Goal: Task Accomplishment & Management: Complete application form

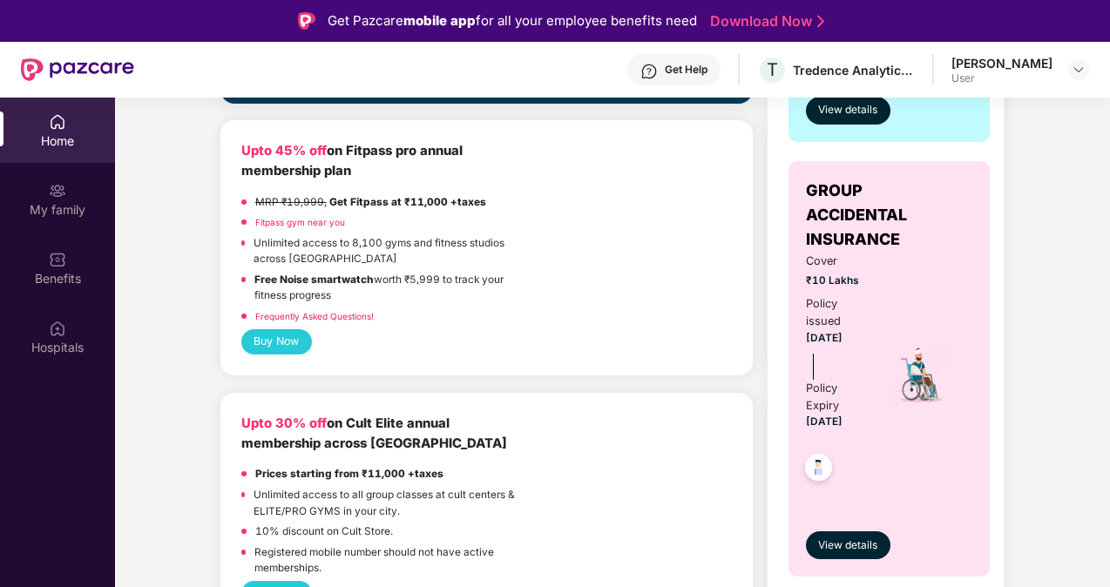
scroll to position [261, 0]
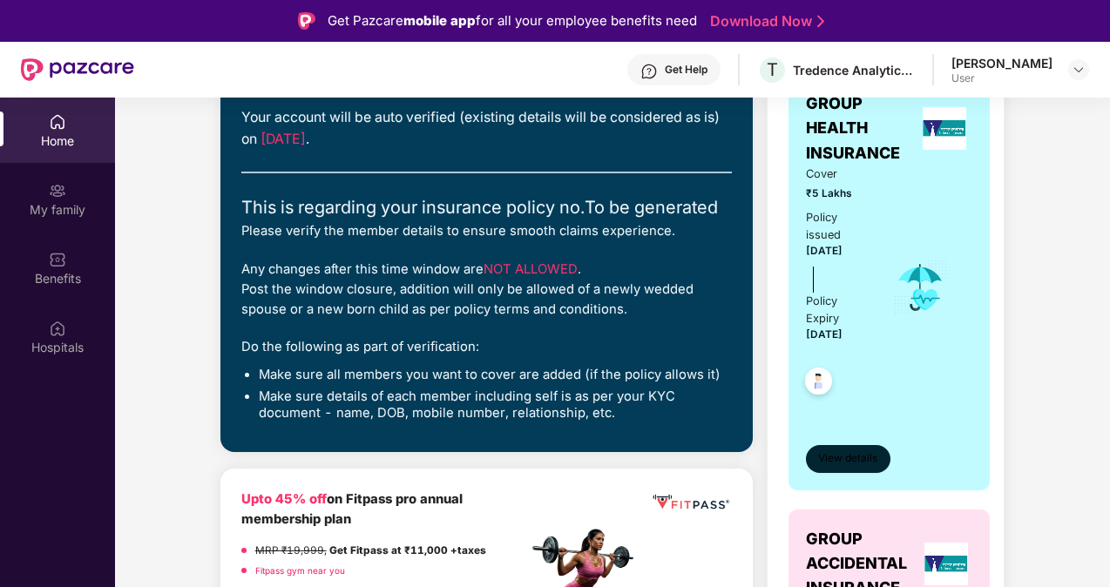
click at [849, 452] on span "View details" at bounding box center [847, 459] width 59 height 17
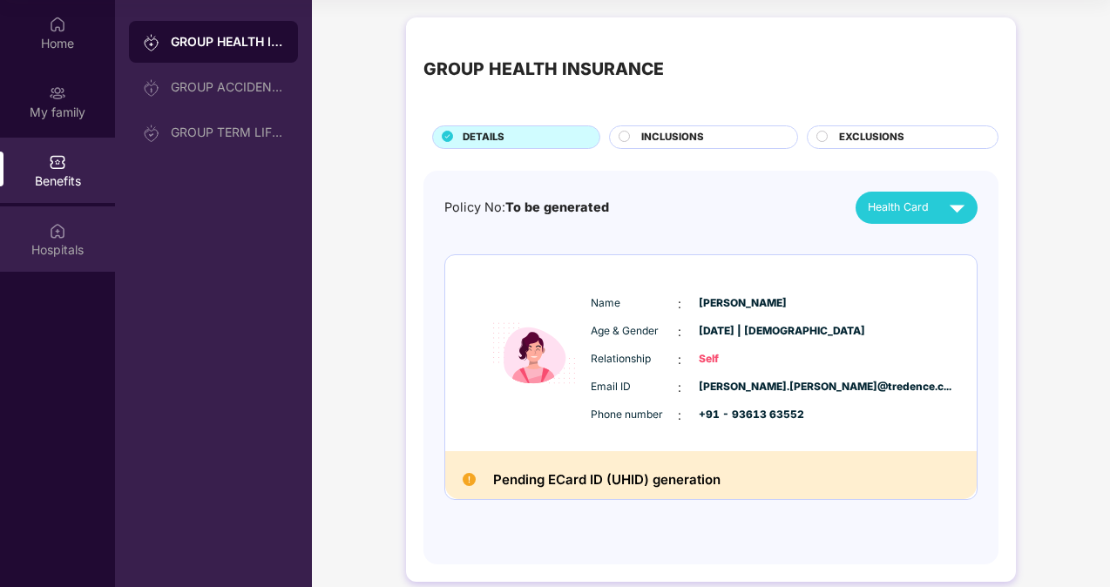
click at [34, 242] on div "Hospitals" at bounding box center [57, 249] width 115 height 17
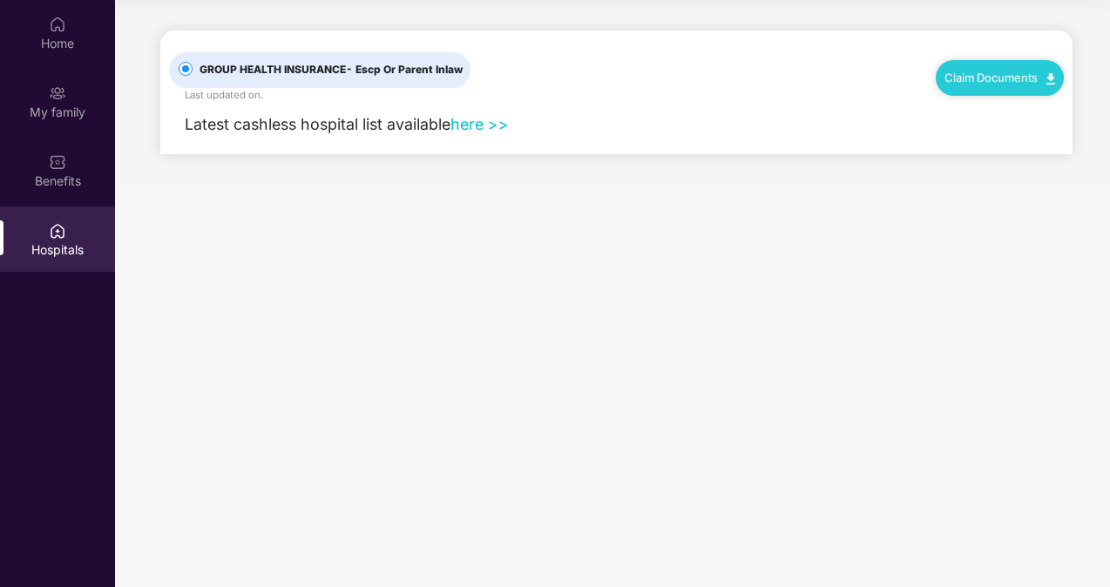
click at [479, 128] on link "here >>" at bounding box center [480, 124] width 58 height 18
click at [69, 41] on div "Home" at bounding box center [57, 43] width 115 height 17
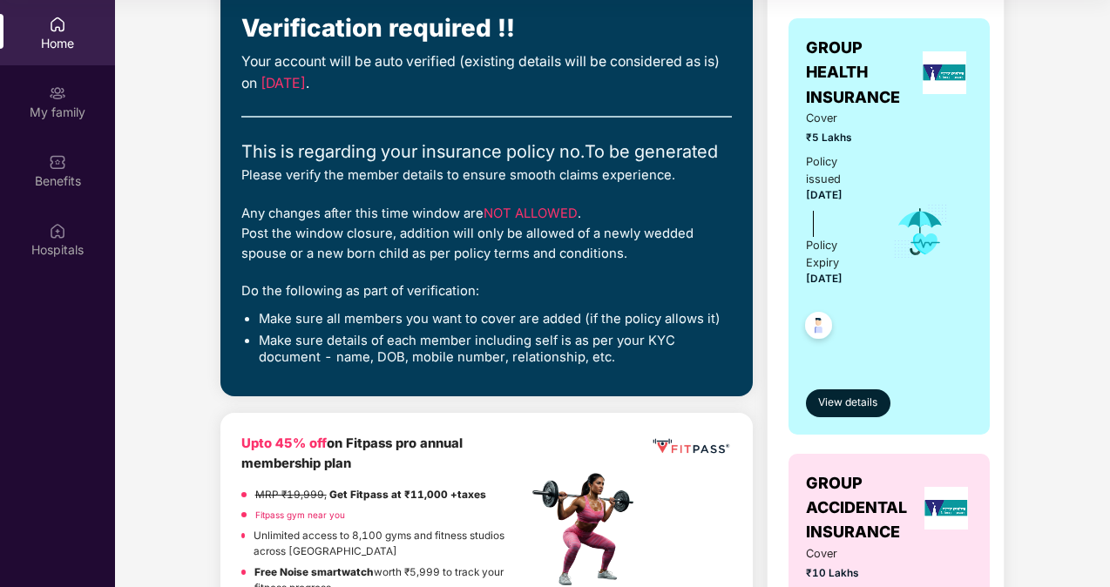
scroll to position [261, 0]
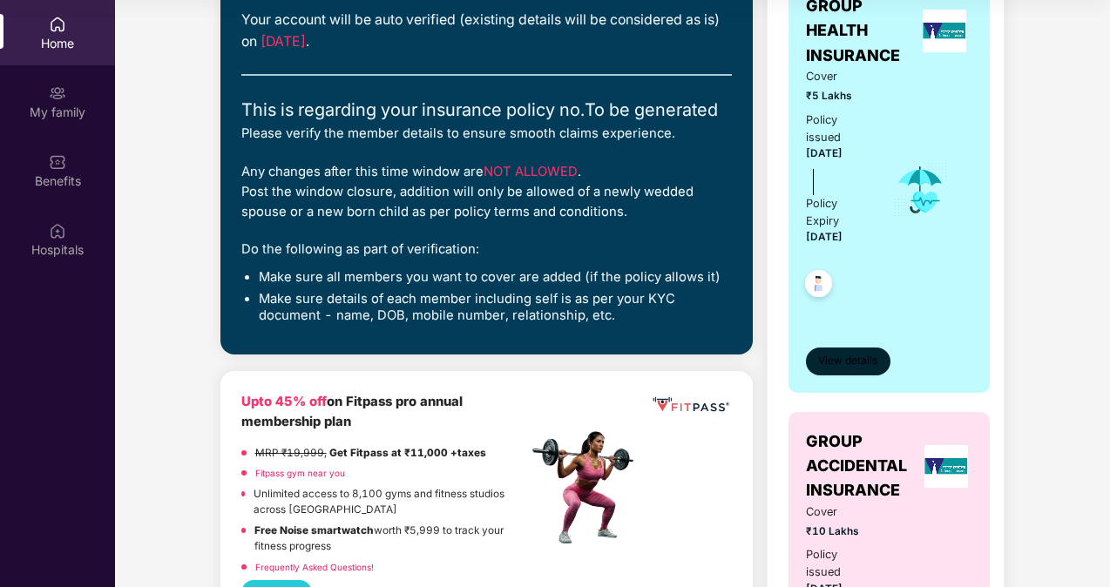
click at [859, 353] on span "View details" at bounding box center [847, 361] width 59 height 17
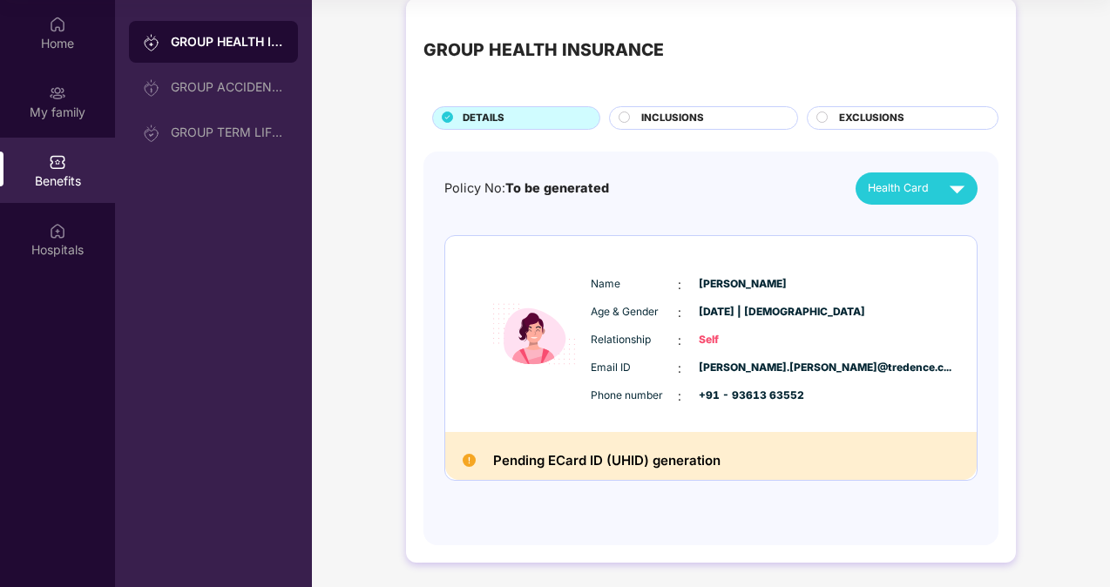
scroll to position [0, 0]
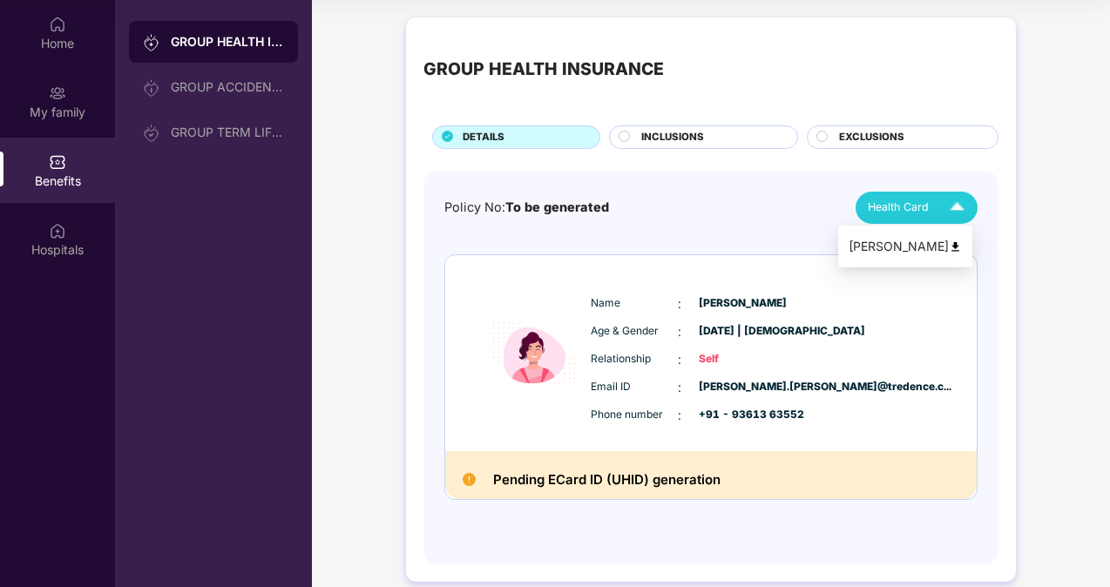
click at [959, 208] on img at bounding box center [957, 208] width 31 height 31
click at [957, 252] on div "[PERSON_NAME]" at bounding box center [905, 246] width 113 height 19
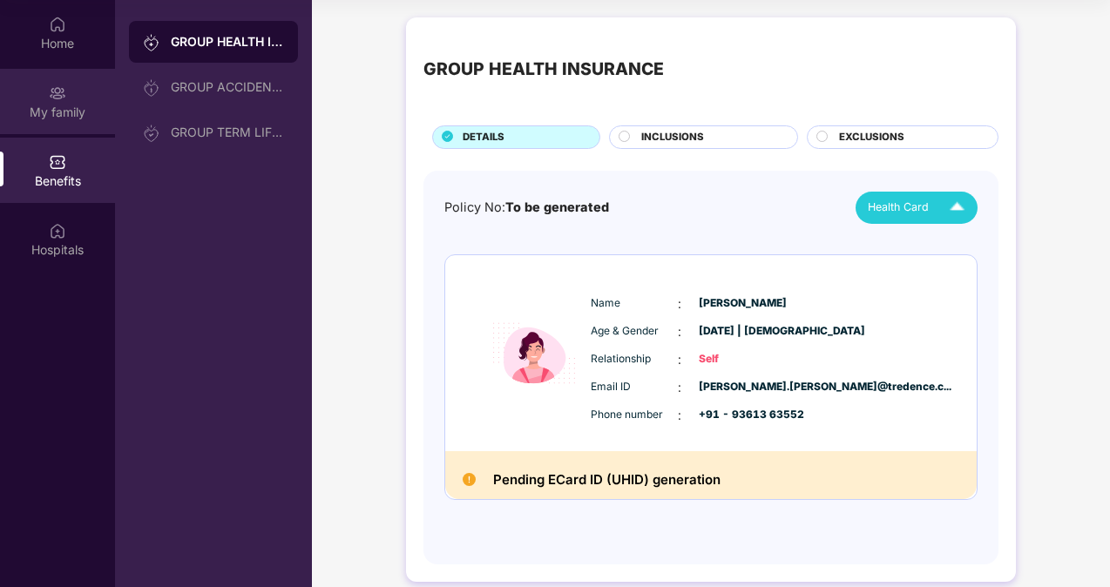
click at [59, 126] on div "My family" at bounding box center [57, 101] width 115 height 65
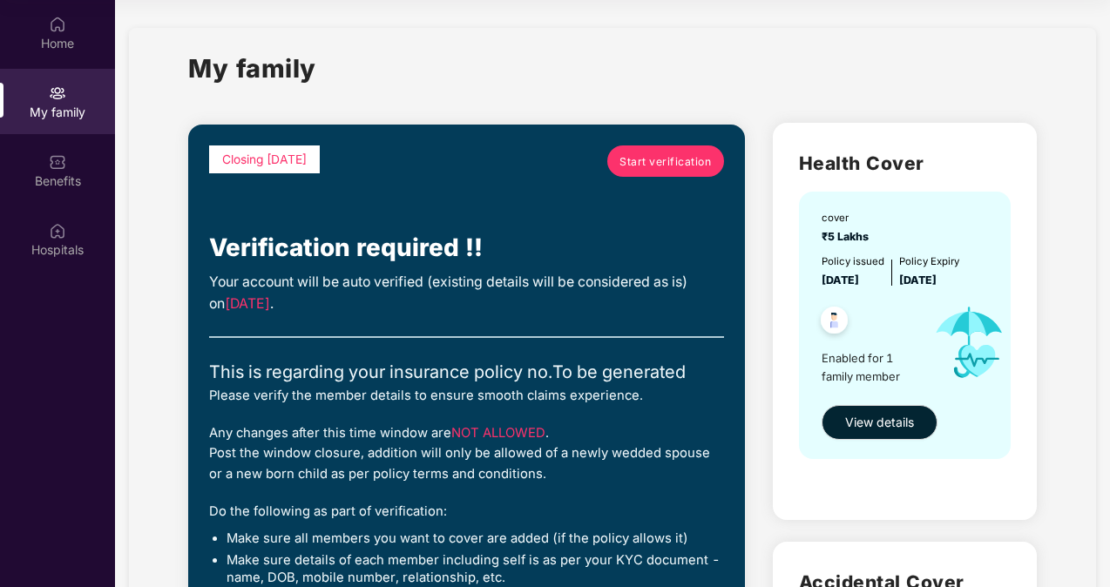
click at [699, 169] on link "Start verification" at bounding box center [666, 161] width 117 height 31
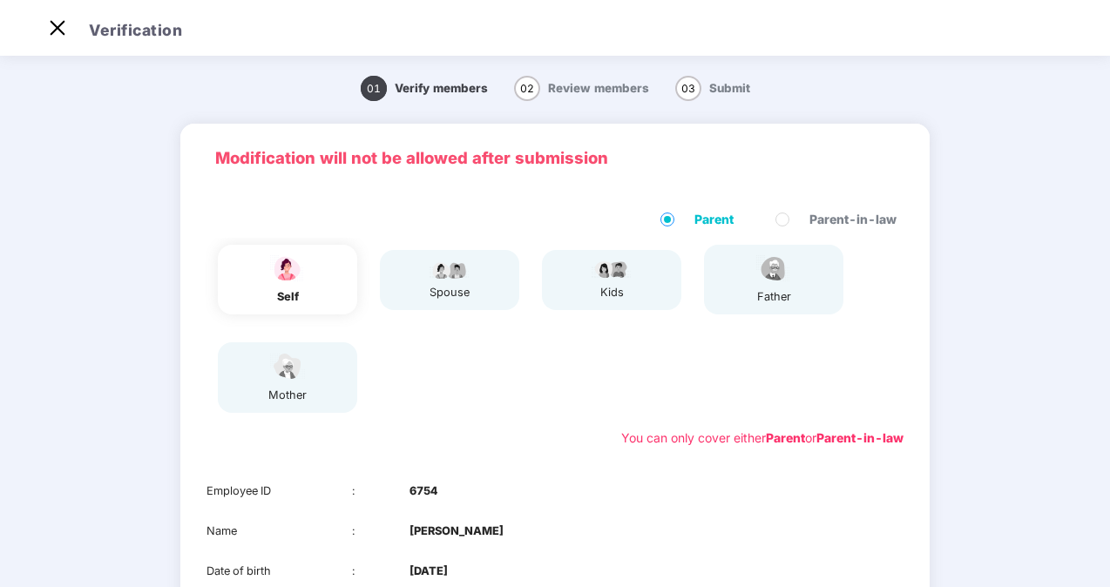
scroll to position [244, 0]
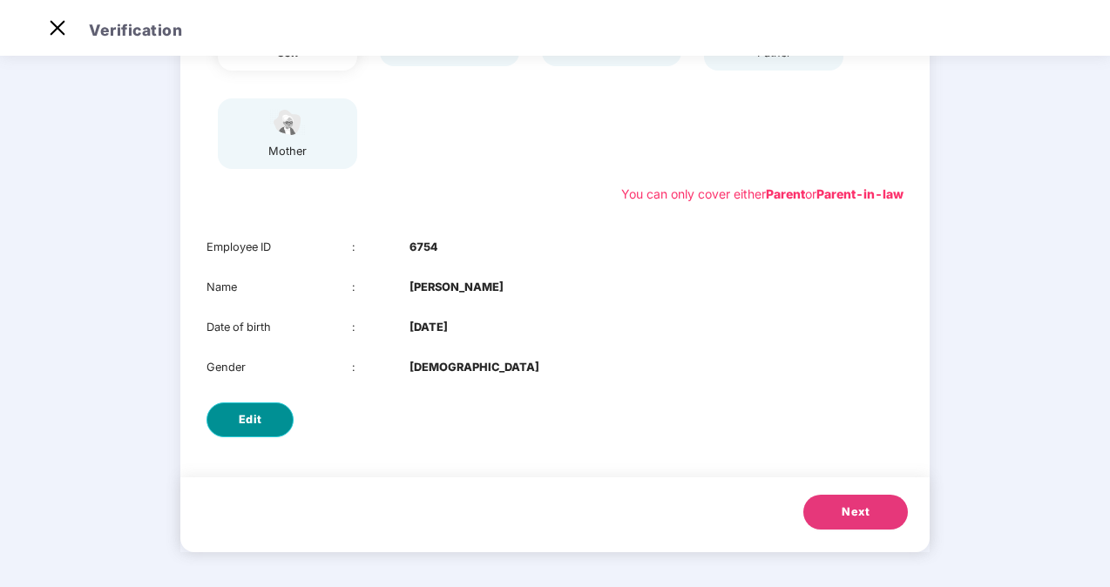
click at [257, 427] on span "Edit" at bounding box center [251, 419] width 24 height 17
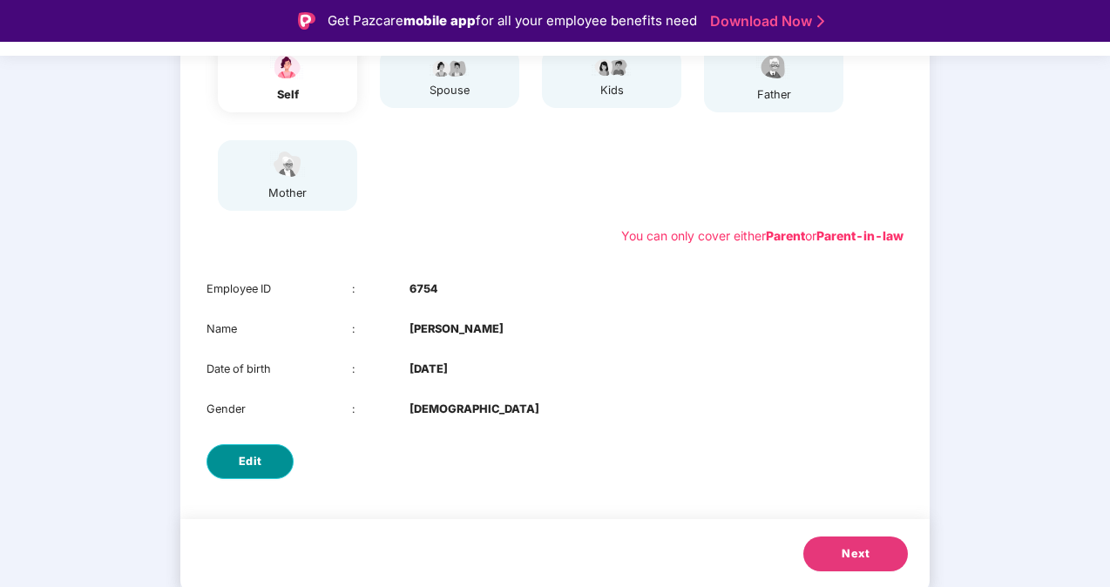
select select "******"
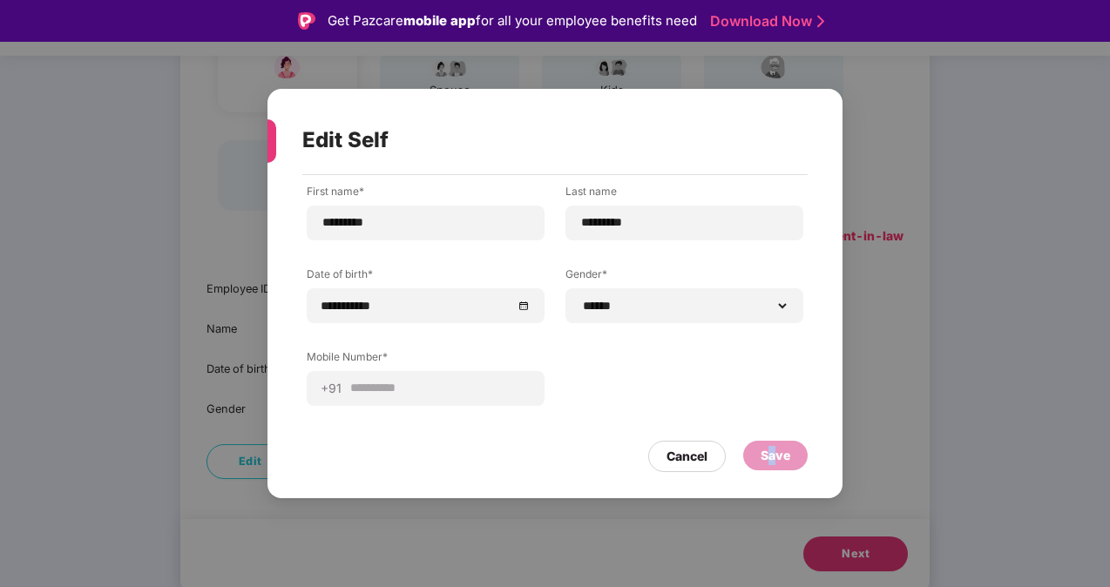
click at [772, 458] on div "Save" at bounding box center [776, 455] width 30 height 19
drag, startPoint x: 772, startPoint y: 458, endPoint x: 683, endPoint y: 467, distance: 89.4
click at [683, 467] on div "Cancel" at bounding box center [687, 456] width 78 height 31
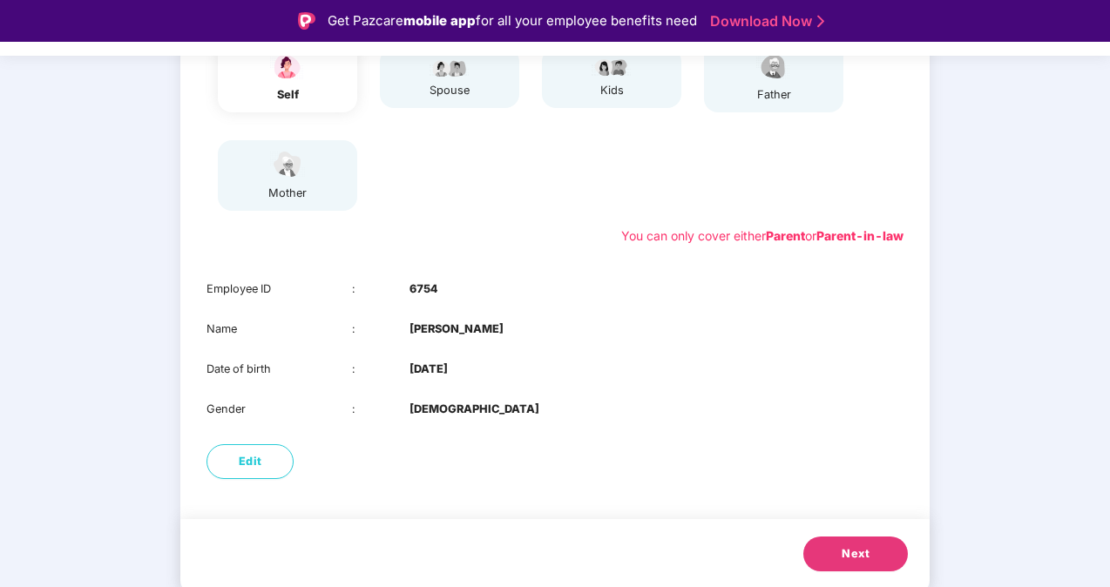
click at [879, 558] on button "Next" at bounding box center [856, 554] width 105 height 35
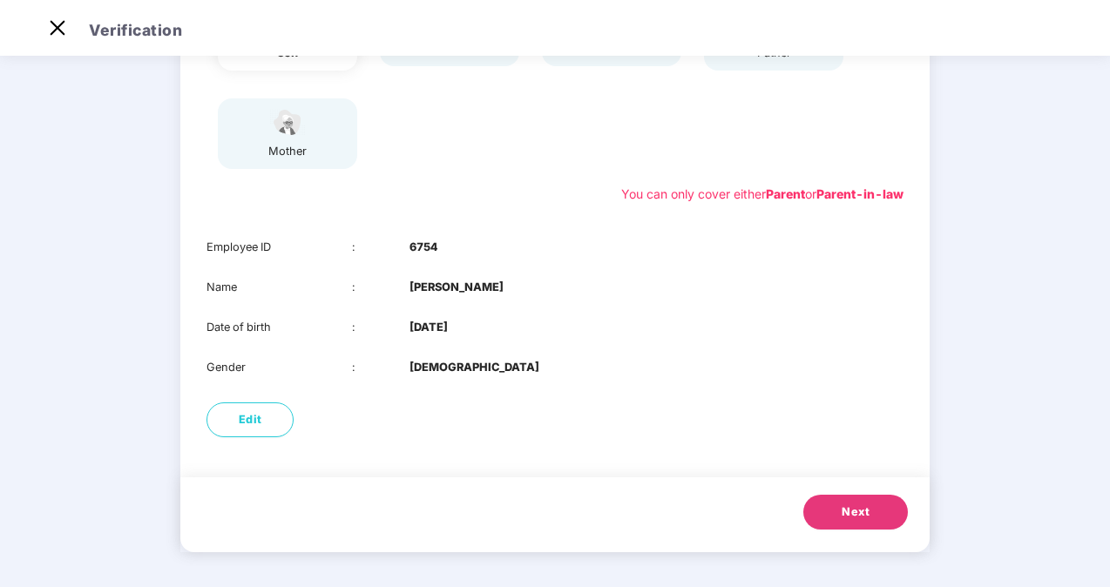
scroll to position [106, 0]
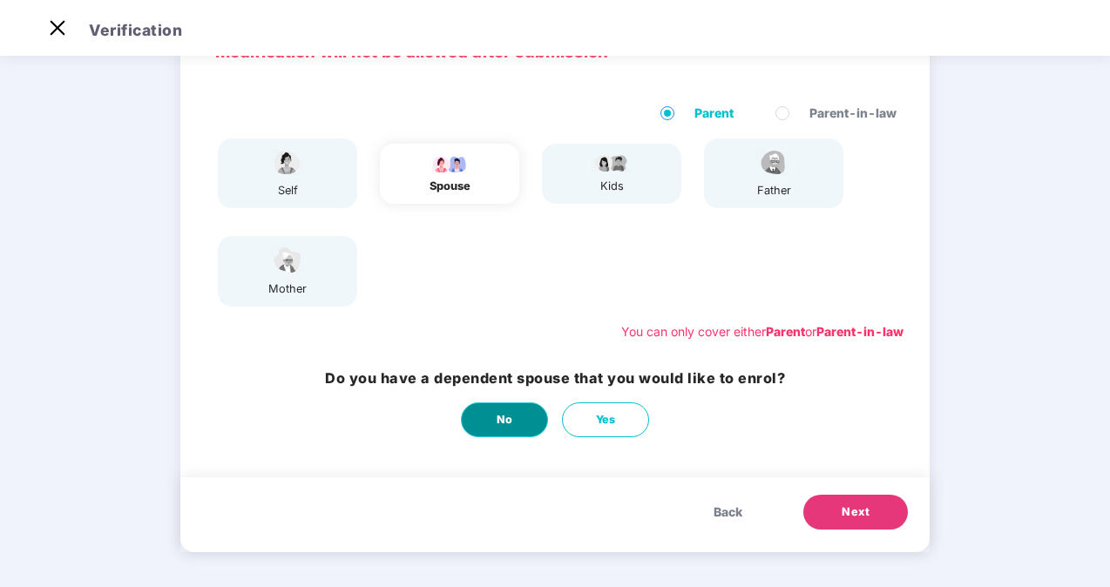
click at [516, 422] on button "No" at bounding box center [504, 420] width 87 height 35
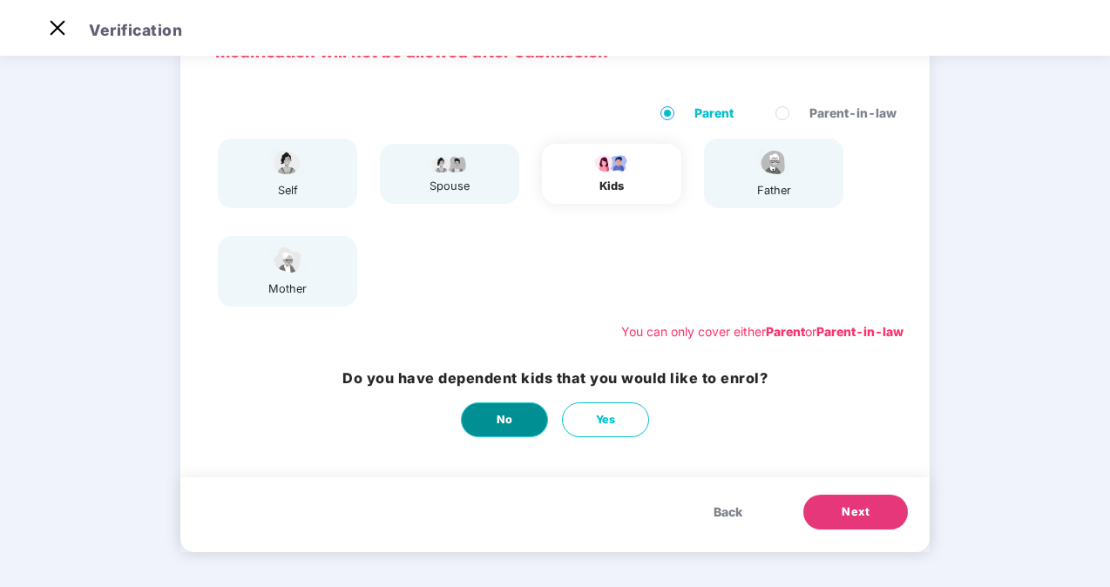
scroll to position [0, 0]
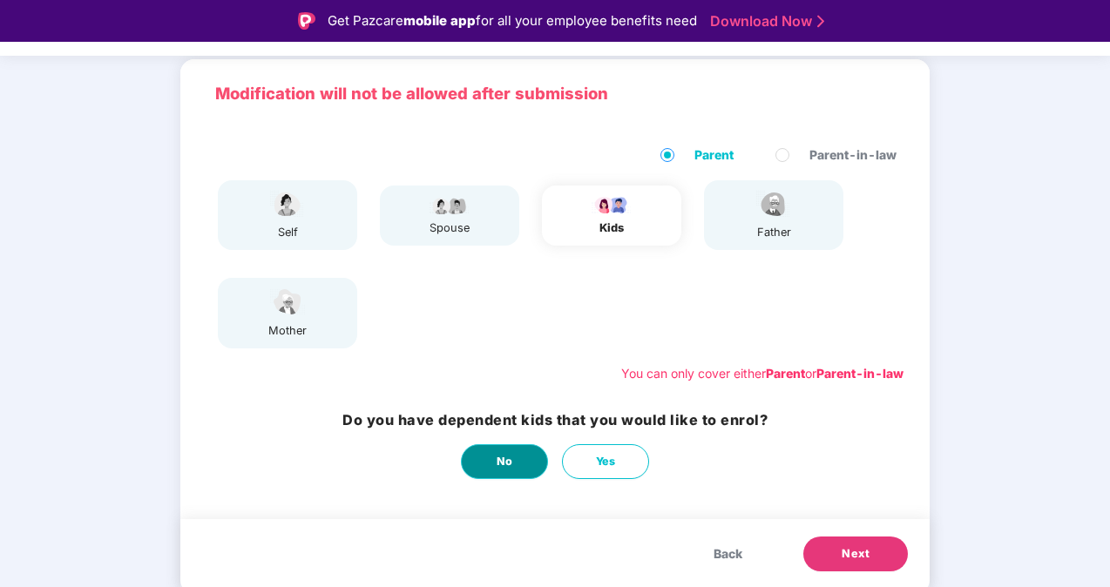
click at [511, 451] on button "No" at bounding box center [504, 462] width 87 height 35
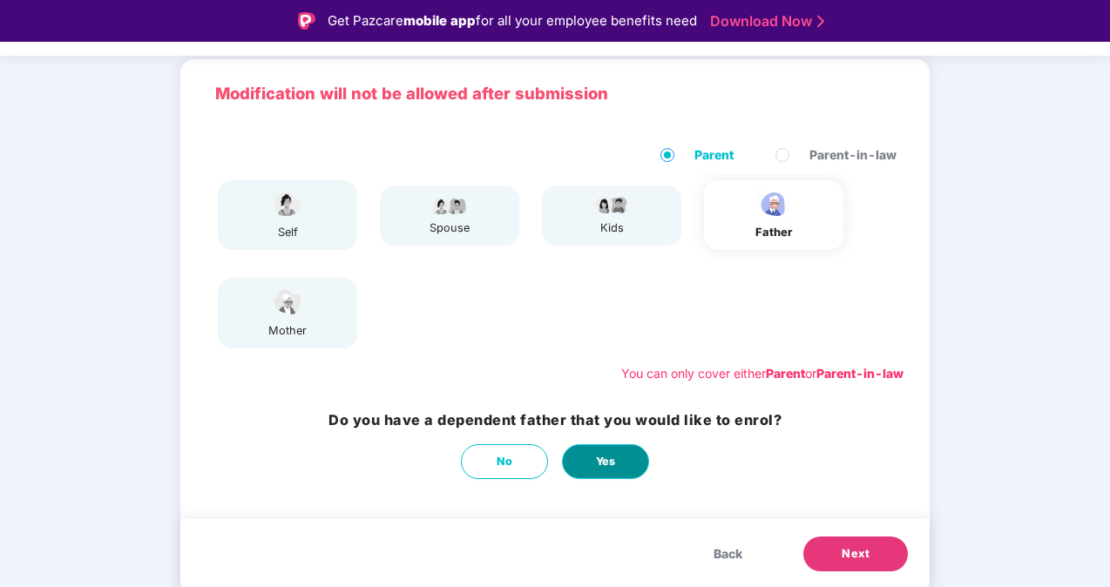
click at [614, 469] on span "Yes" at bounding box center [606, 461] width 20 height 17
select select "****"
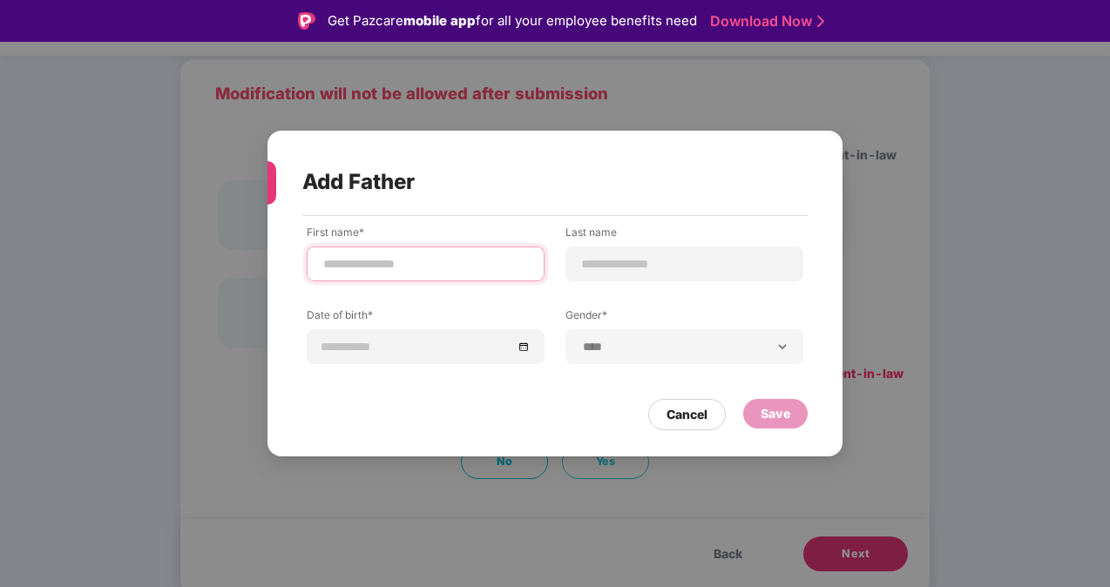
click at [463, 256] on input at bounding box center [426, 264] width 208 height 18
type input "*********"
click at [618, 253] on div at bounding box center [685, 264] width 238 height 35
click at [619, 265] on input at bounding box center [684, 264] width 208 height 18
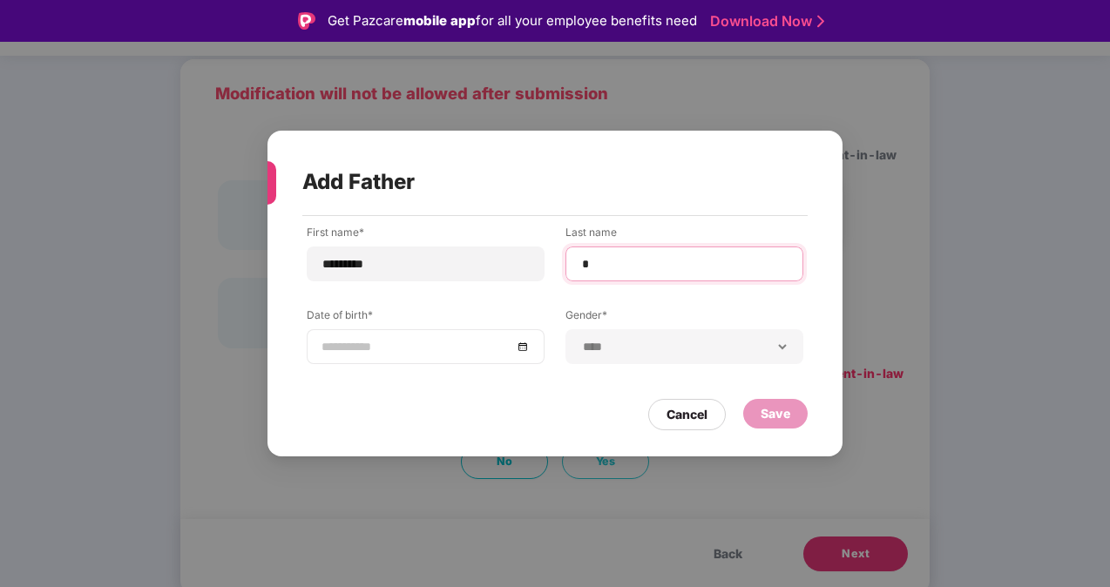
type input "*"
click at [525, 344] on div at bounding box center [426, 346] width 208 height 19
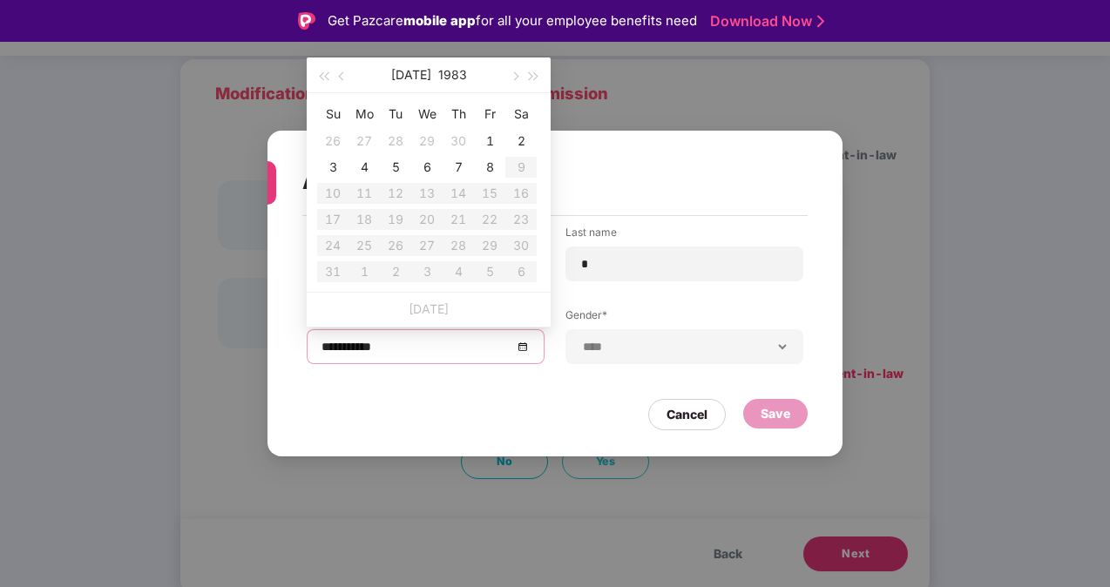
type input "**********"
click at [443, 73] on button "1983" at bounding box center [452, 75] width 29 height 35
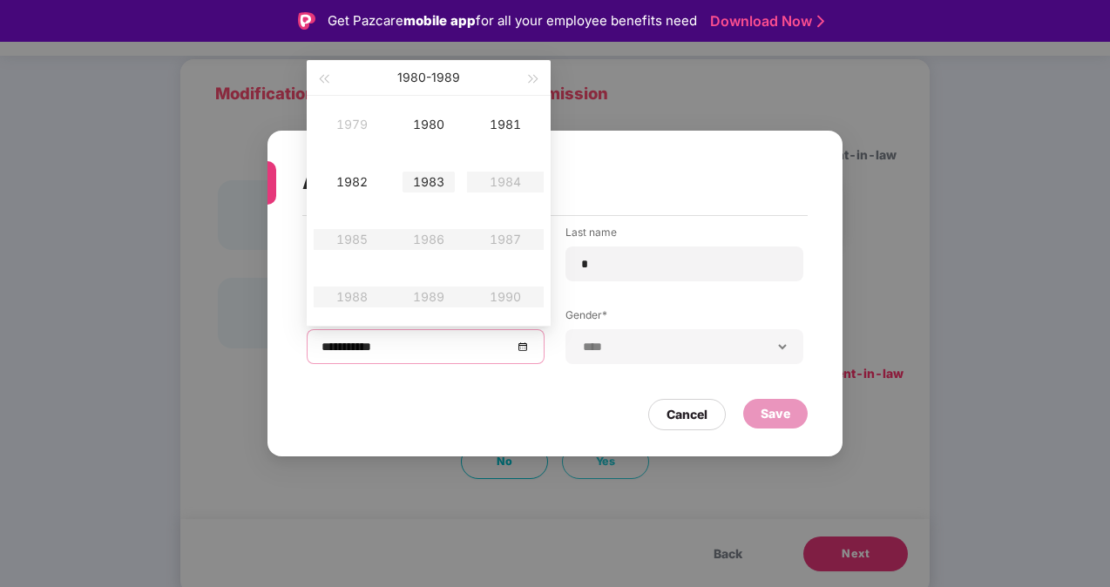
type input "**********"
click at [328, 75] on span "button" at bounding box center [323, 79] width 9 height 9
type input "**********"
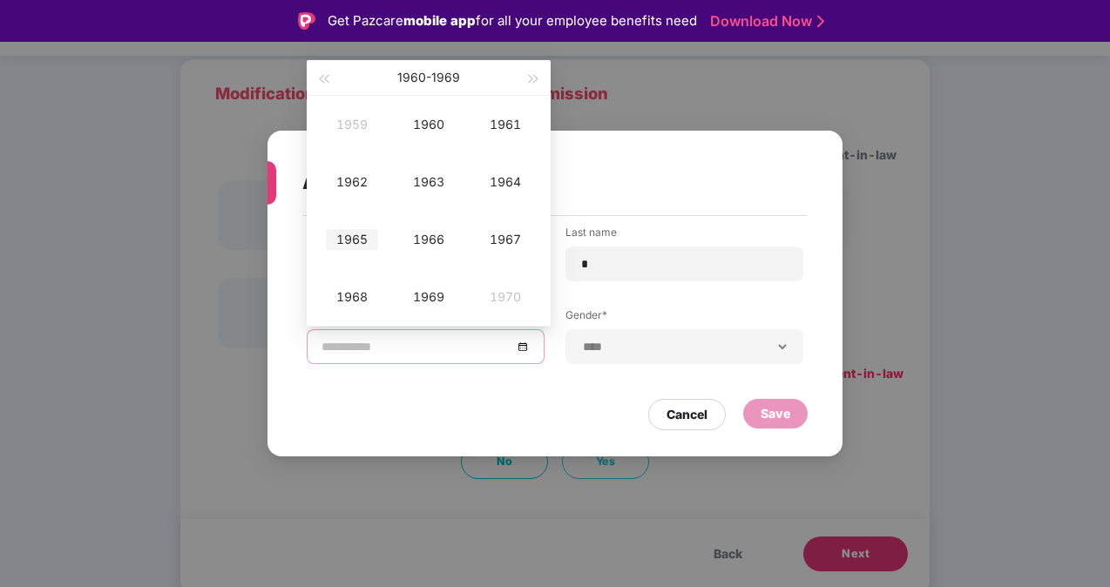
click at [359, 241] on div "1965" at bounding box center [352, 239] width 52 height 21
type input "**********"
click at [512, 299] on div "Dec" at bounding box center [505, 297] width 52 height 21
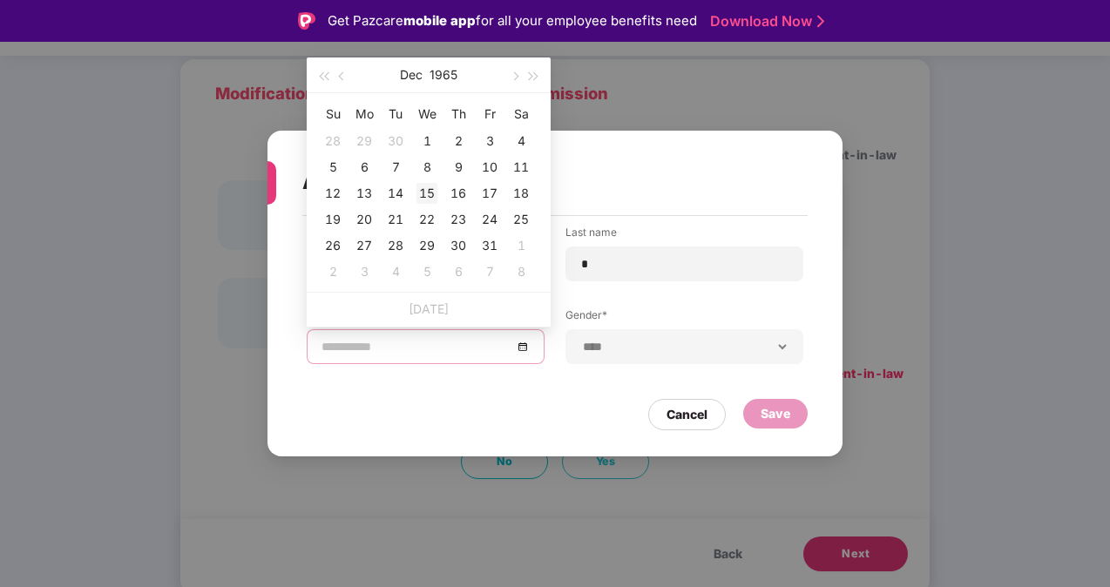
type input "**********"
click at [429, 190] on div "15" at bounding box center [427, 193] width 21 height 21
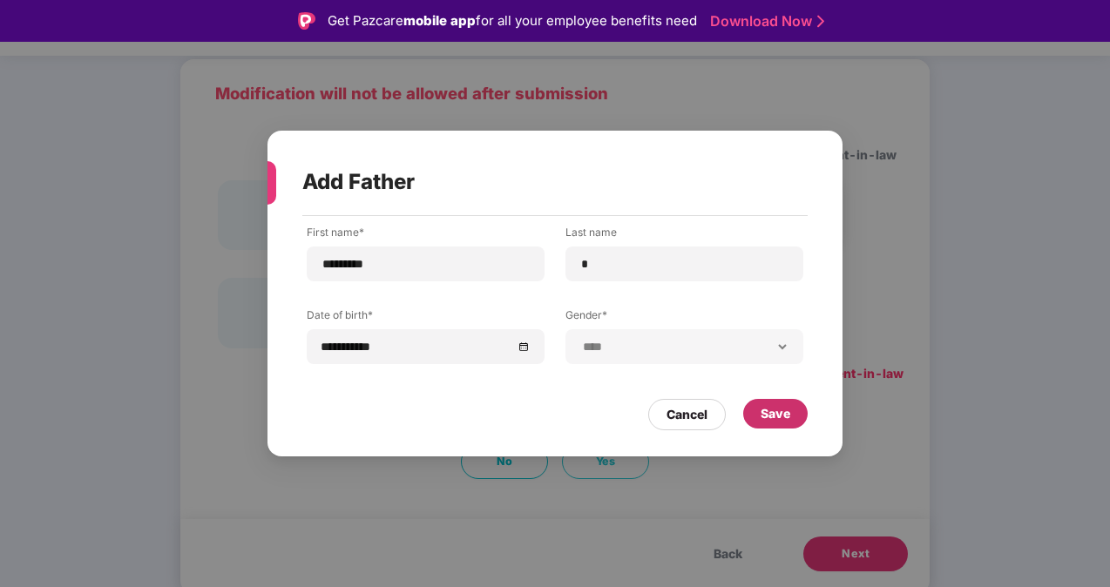
click at [786, 411] on div "Save" at bounding box center [776, 413] width 30 height 19
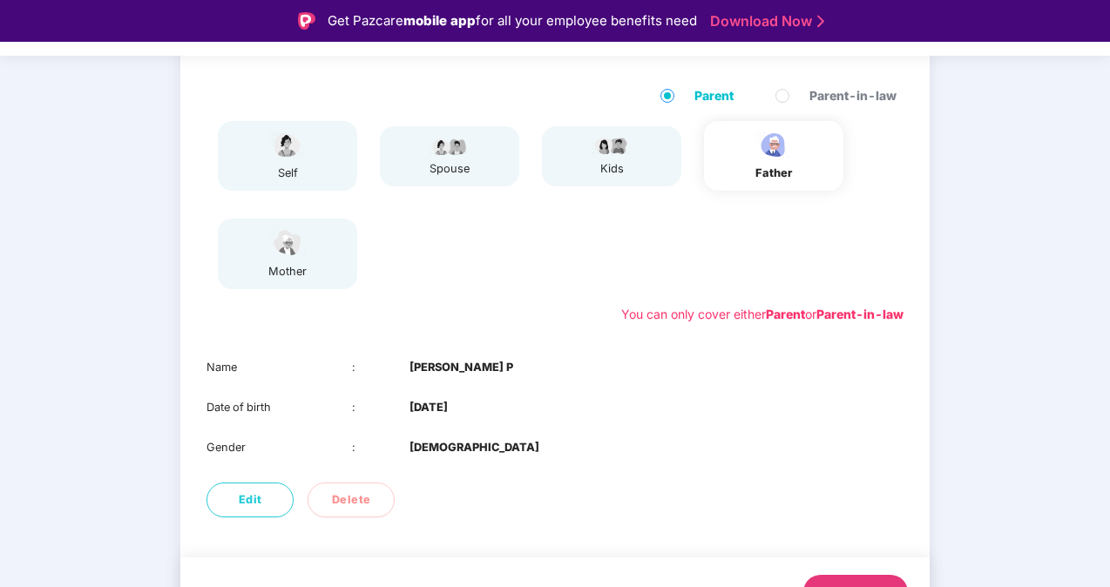
scroll to position [204, 0]
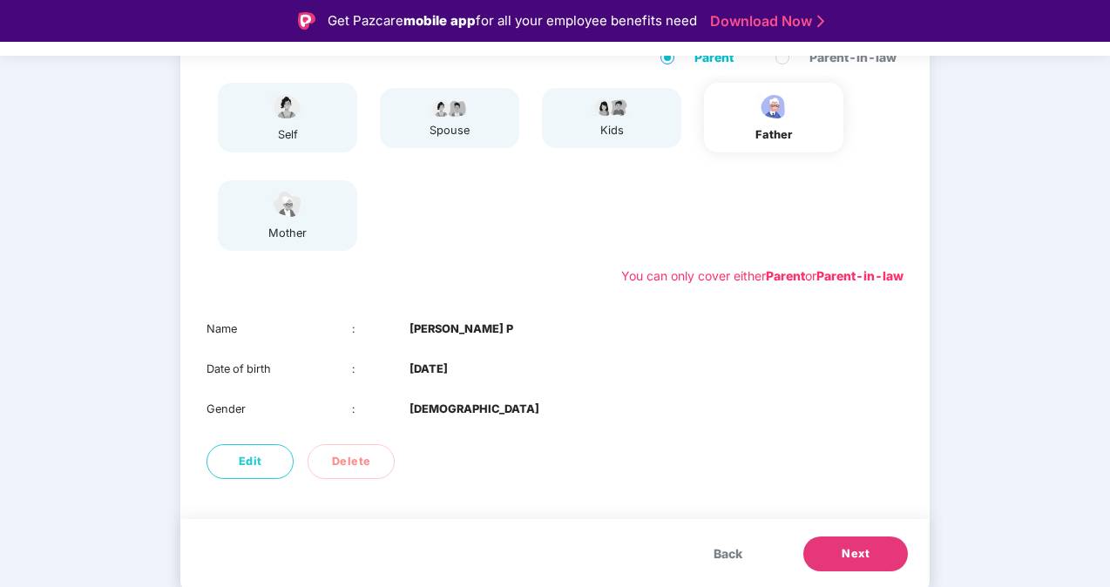
click at [859, 554] on span "Next" at bounding box center [856, 554] width 28 height 17
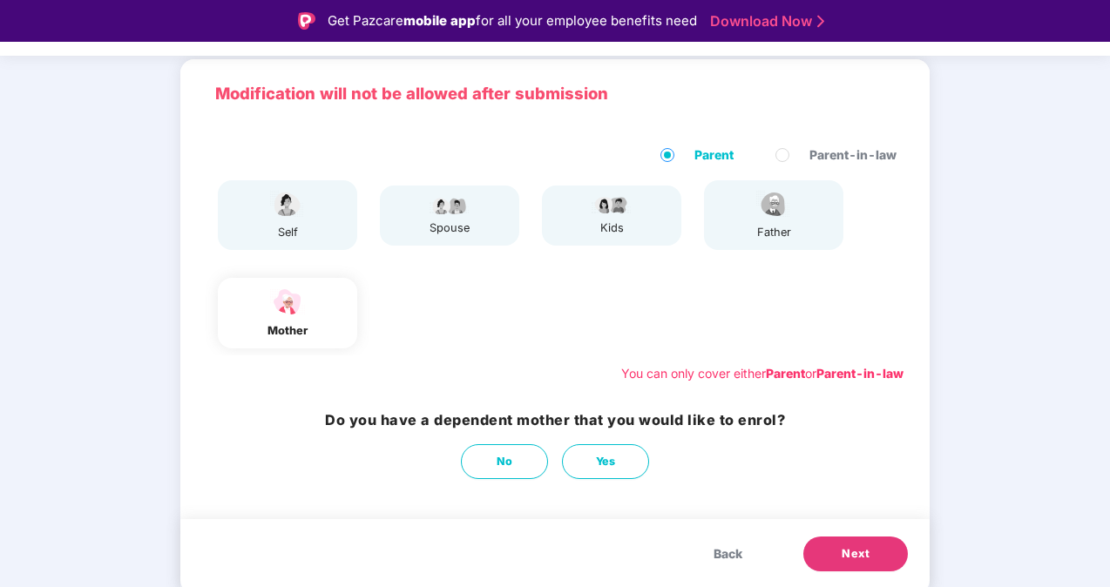
scroll to position [106, 0]
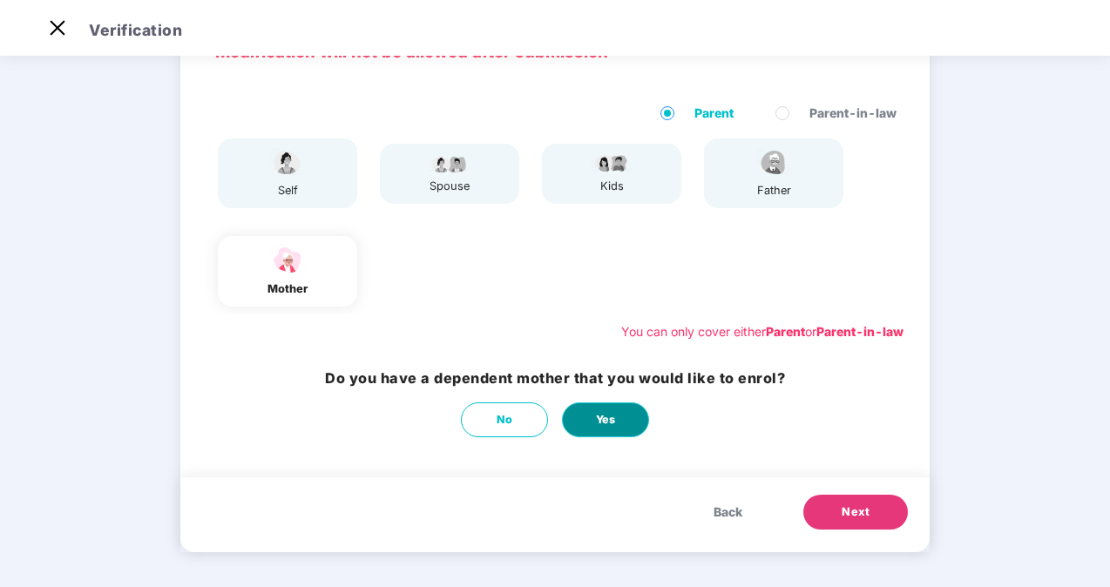
click at [628, 420] on button "Yes" at bounding box center [605, 420] width 87 height 35
select select "******"
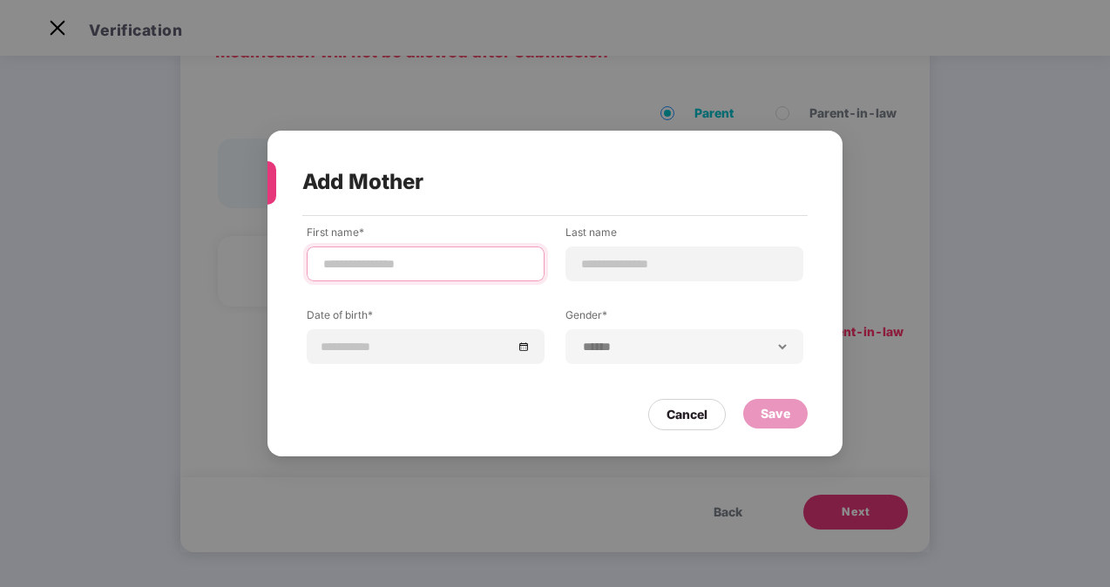
click at [349, 258] on input at bounding box center [426, 264] width 208 height 18
type input "*******"
click at [700, 263] on input at bounding box center [684, 264] width 208 height 18
type input "*"
click at [580, 275] on div "*" at bounding box center [685, 264] width 238 height 35
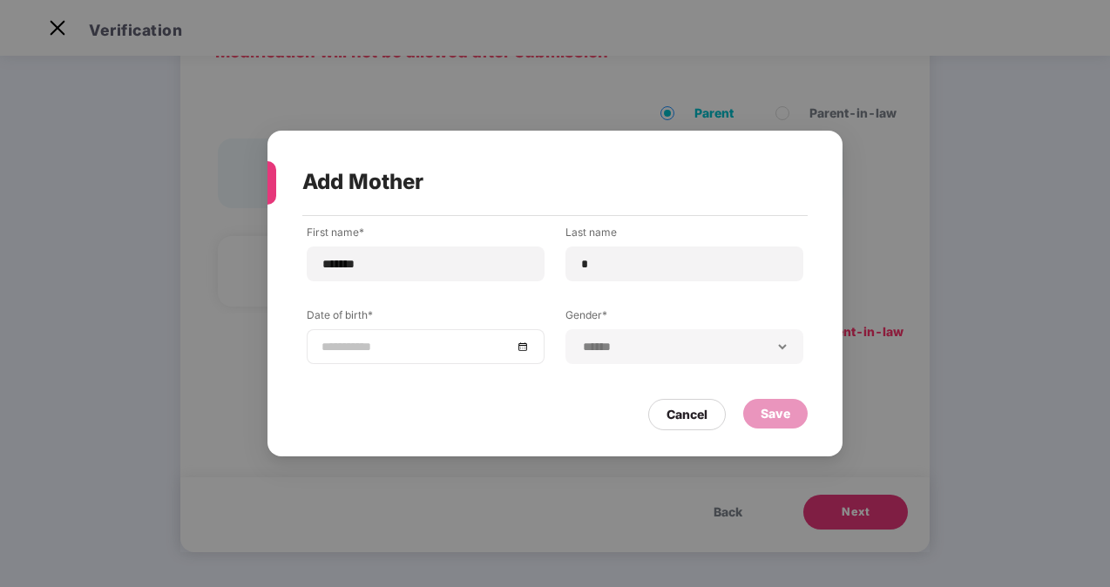
click at [522, 344] on div at bounding box center [426, 346] width 208 height 19
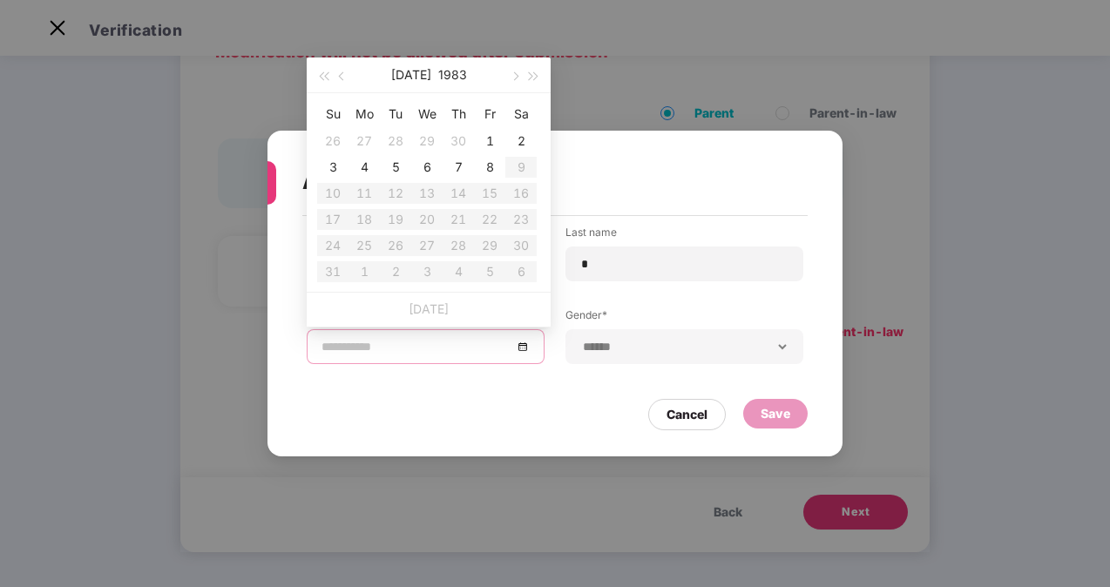
type input "**********"
click at [699, 416] on div "Cancel" at bounding box center [687, 414] width 41 height 19
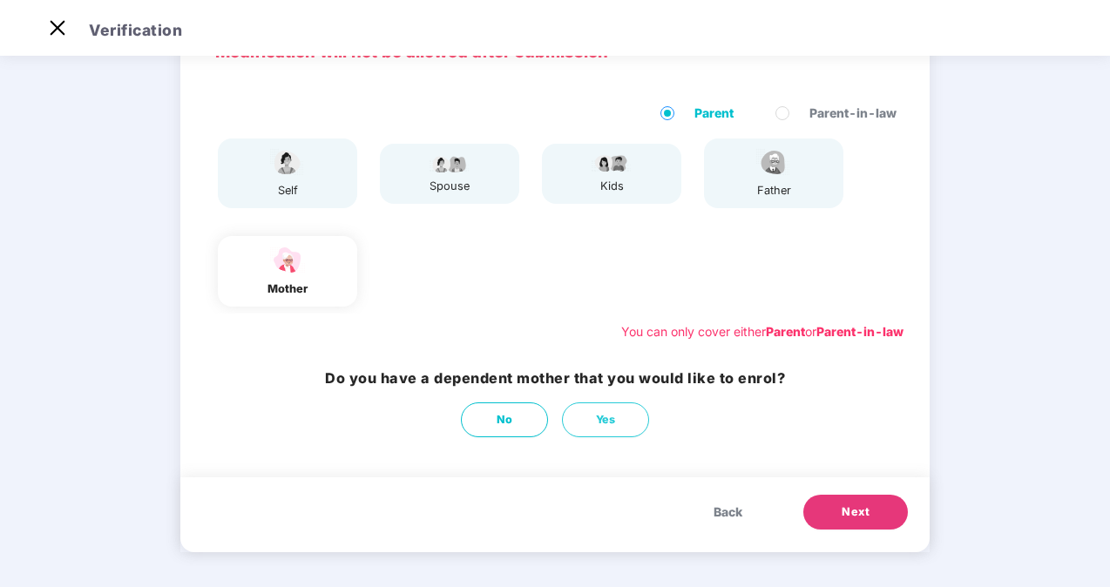
click at [730, 517] on span "Back" at bounding box center [728, 512] width 29 height 19
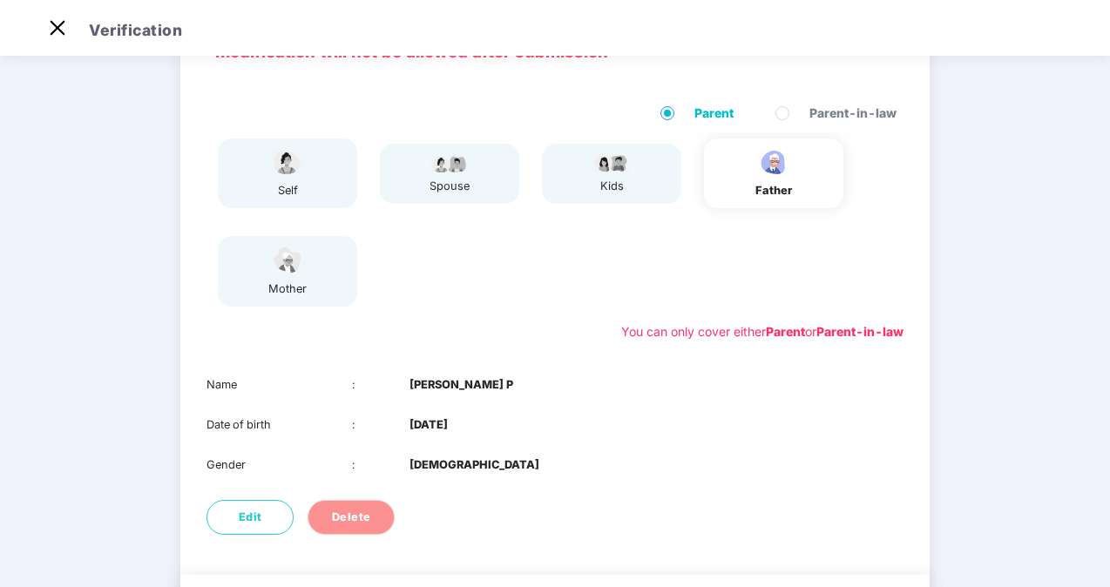
click at [365, 518] on span "Delete" at bounding box center [351, 517] width 39 height 17
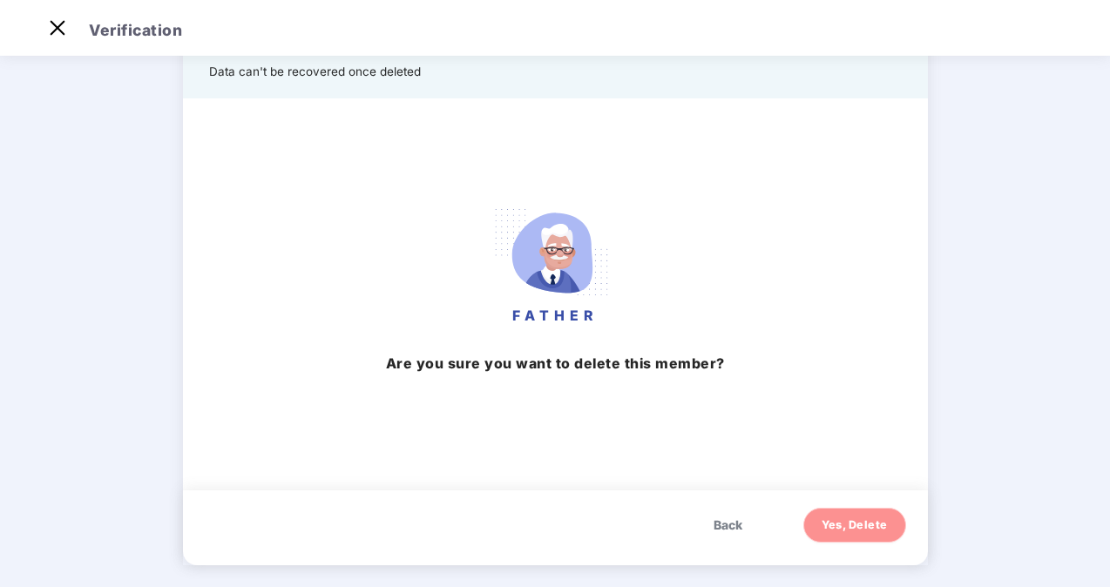
click at [861, 517] on span "Yes, Delete" at bounding box center [855, 525] width 66 height 17
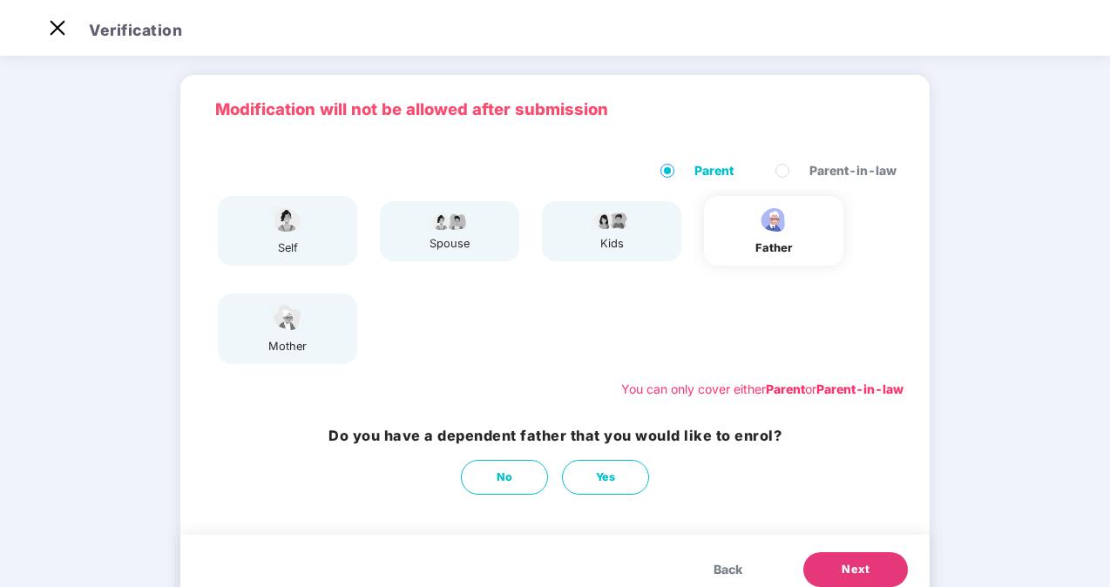
scroll to position [0, 0]
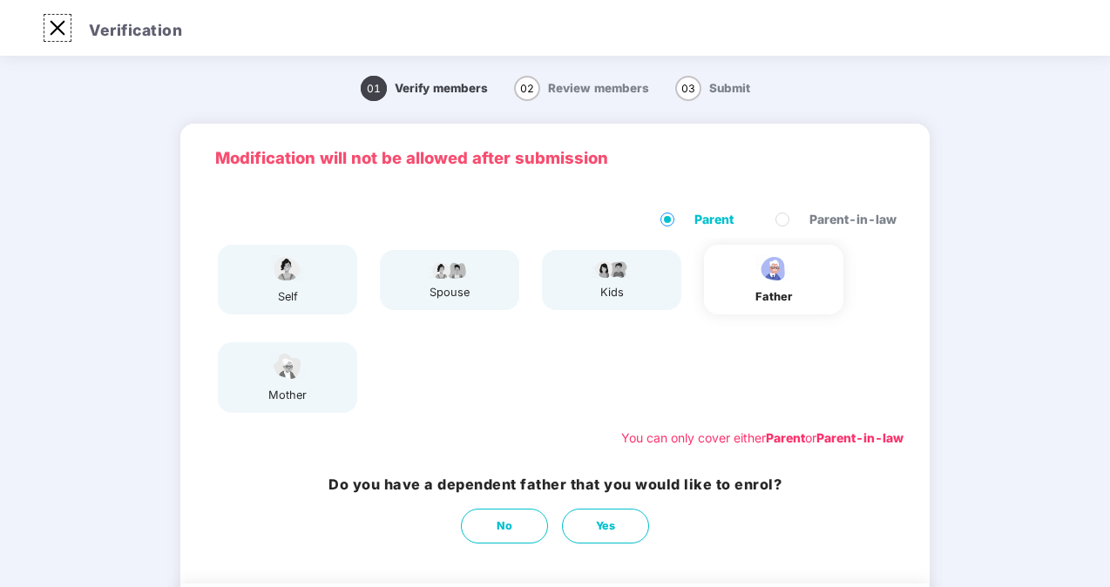
click at [45, 37] on img at bounding box center [58, 28] width 28 height 28
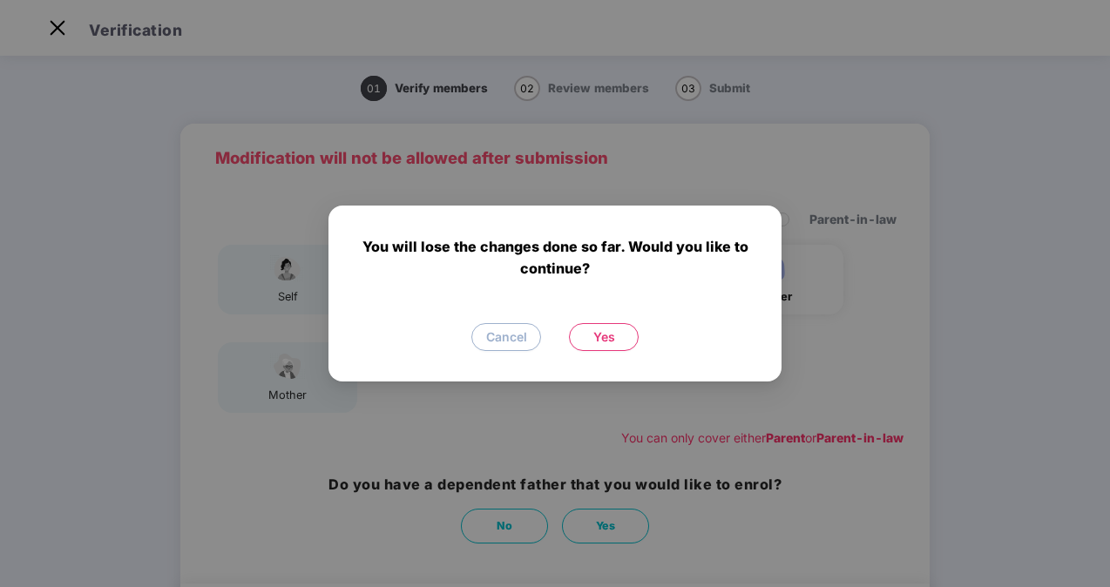
click at [618, 344] on button "Yes" at bounding box center [604, 337] width 70 height 28
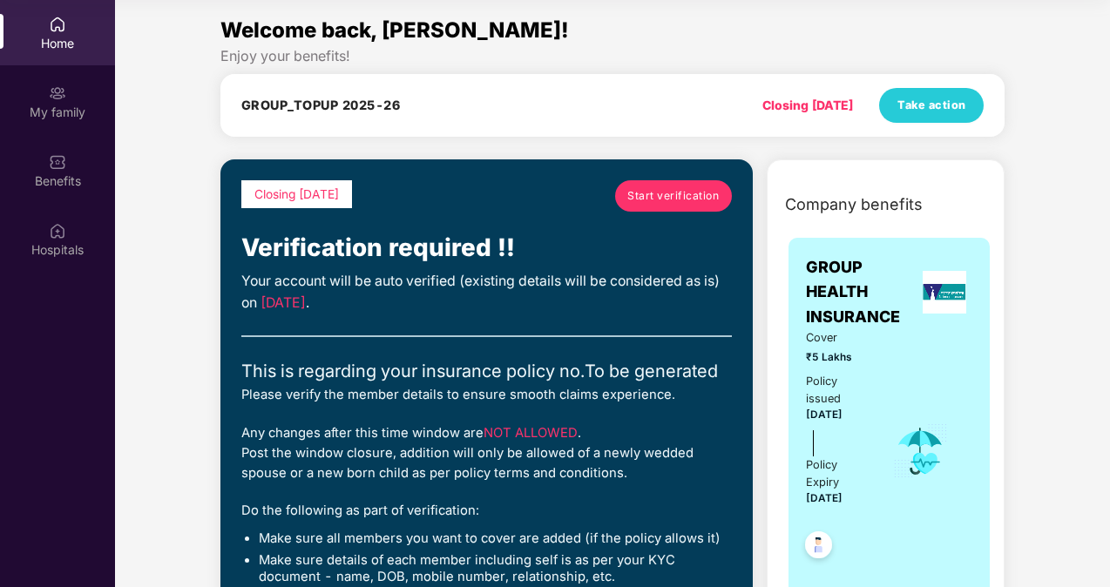
click at [680, 194] on span "Start verification" at bounding box center [674, 195] width 92 height 17
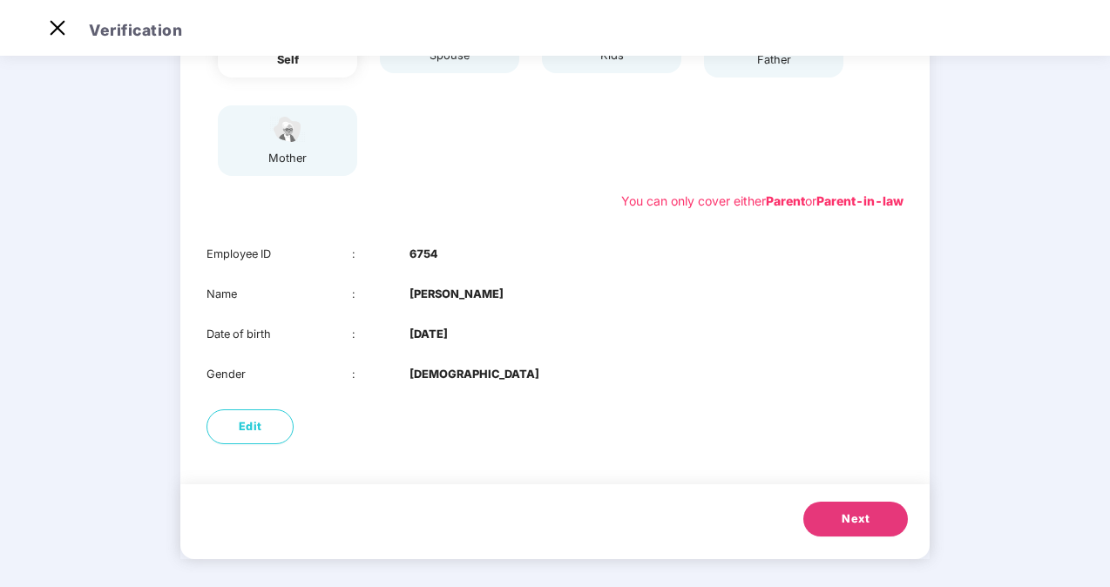
scroll to position [244, 0]
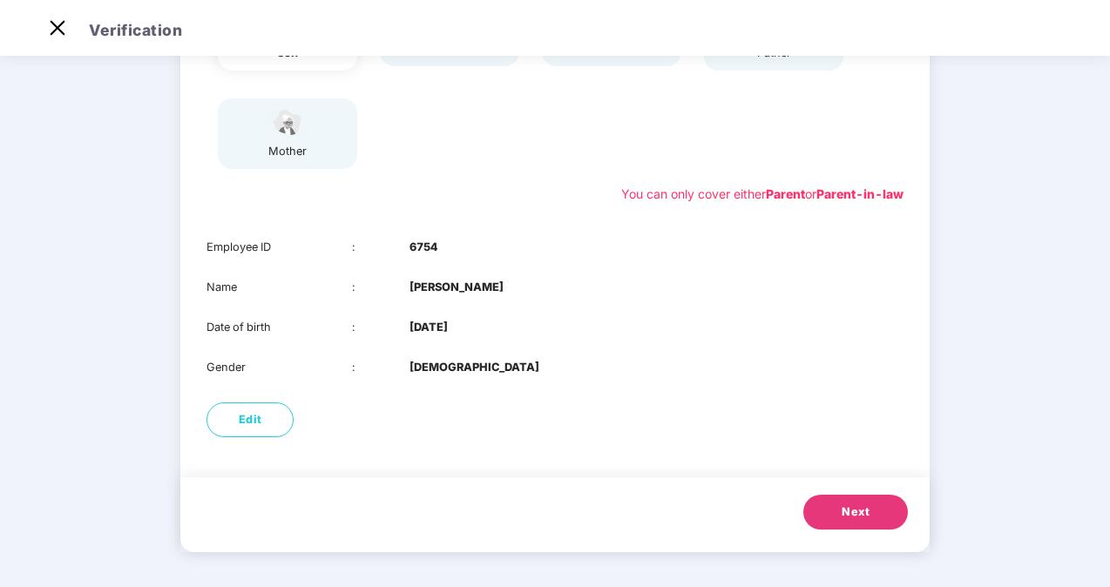
click at [854, 511] on span "Next" at bounding box center [856, 512] width 28 height 17
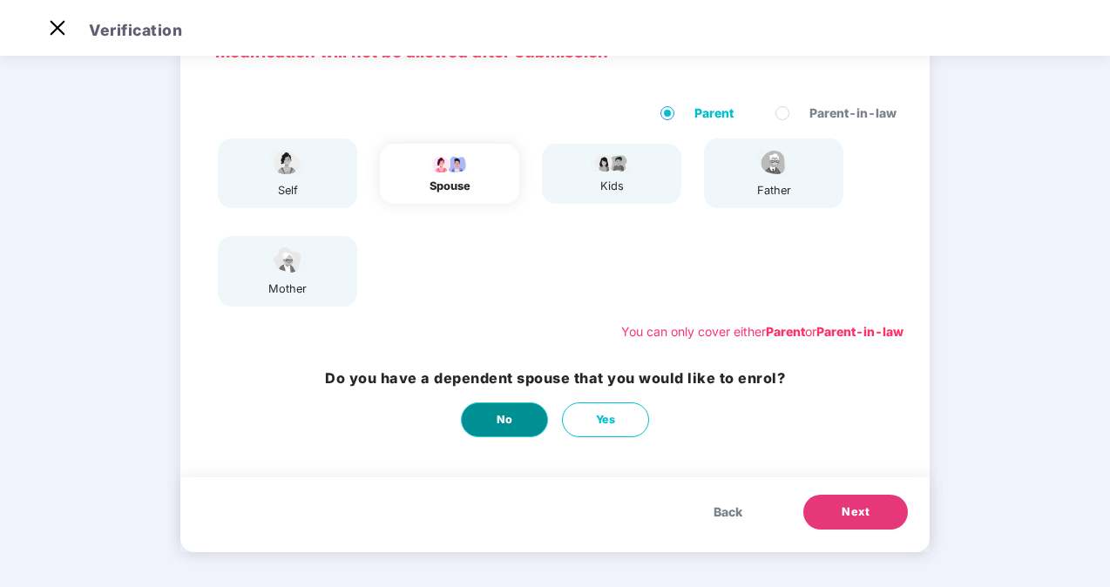
click at [471, 429] on button "No" at bounding box center [504, 420] width 87 height 35
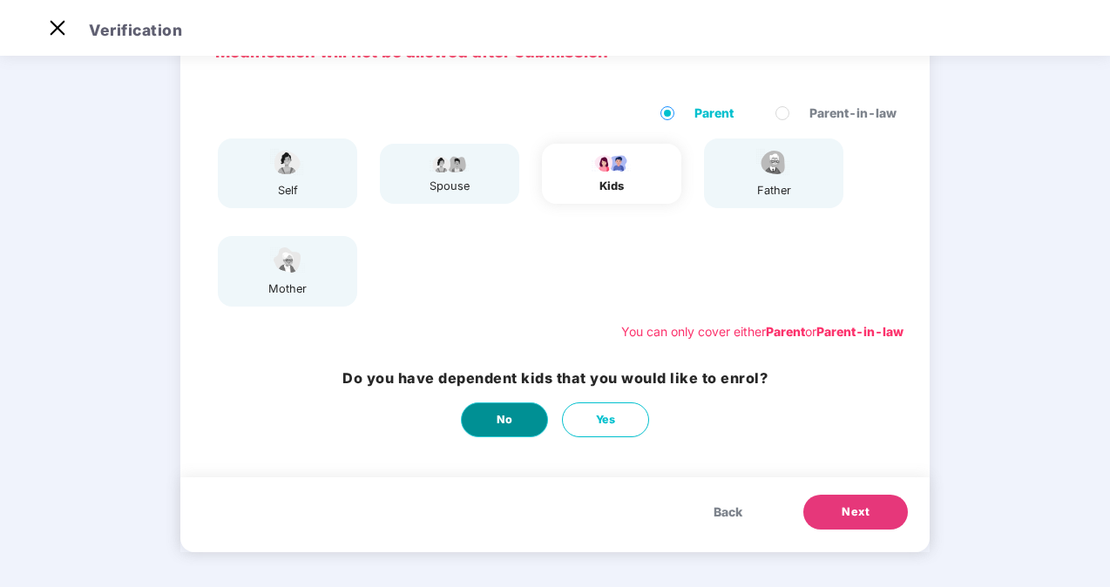
scroll to position [0, 0]
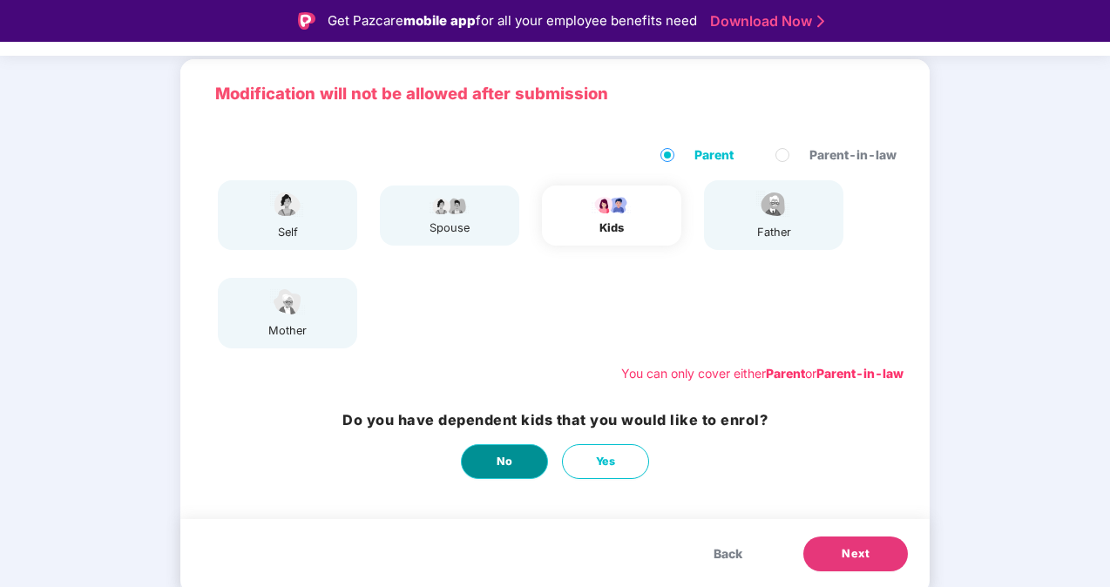
click at [500, 458] on span "No" at bounding box center [505, 461] width 17 height 17
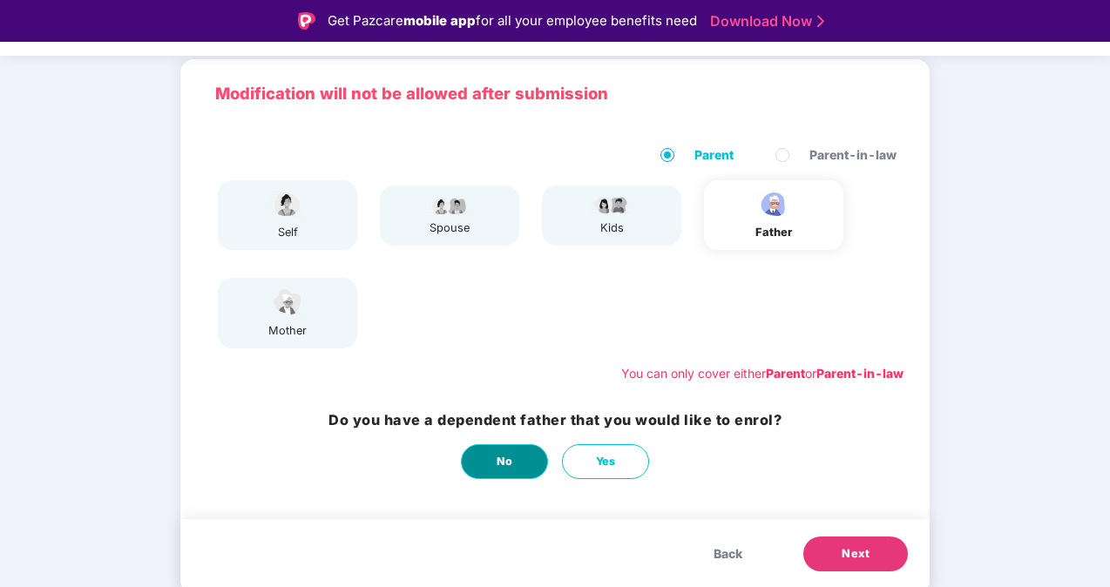
click at [500, 458] on span "No" at bounding box center [505, 461] width 17 height 17
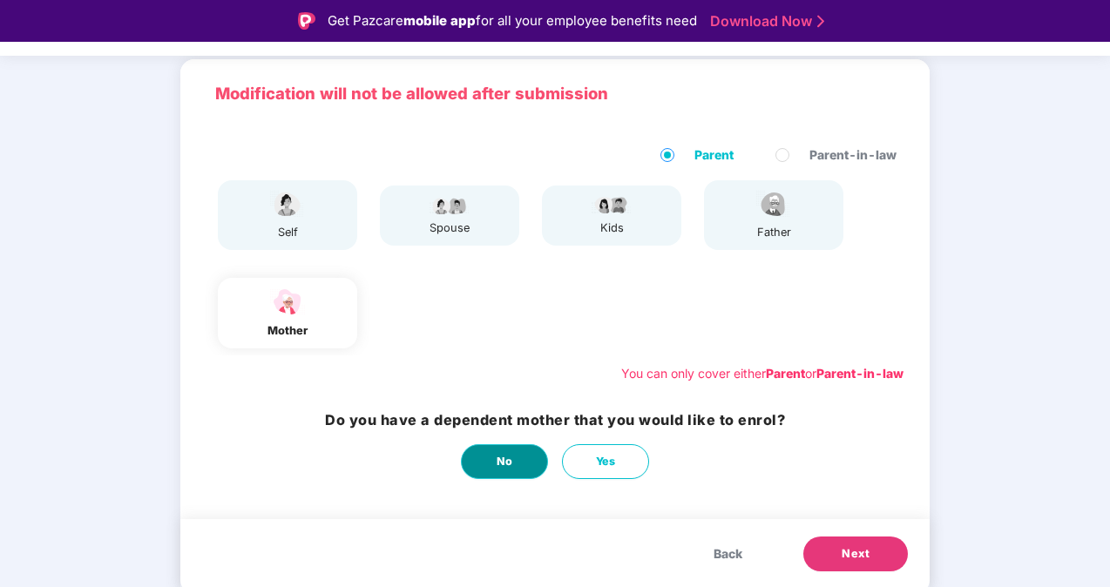
click at [504, 469] on span "No" at bounding box center [505, 461] width 17 height 17
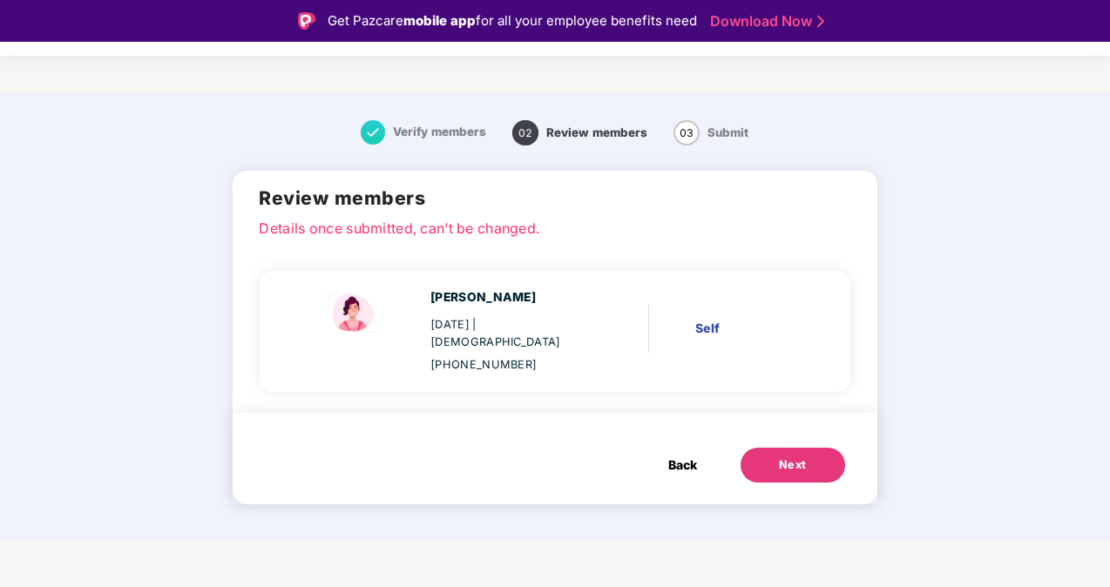
click at [811, 451] on button "Next" at bounding box center [793, 465] width 105 height 35
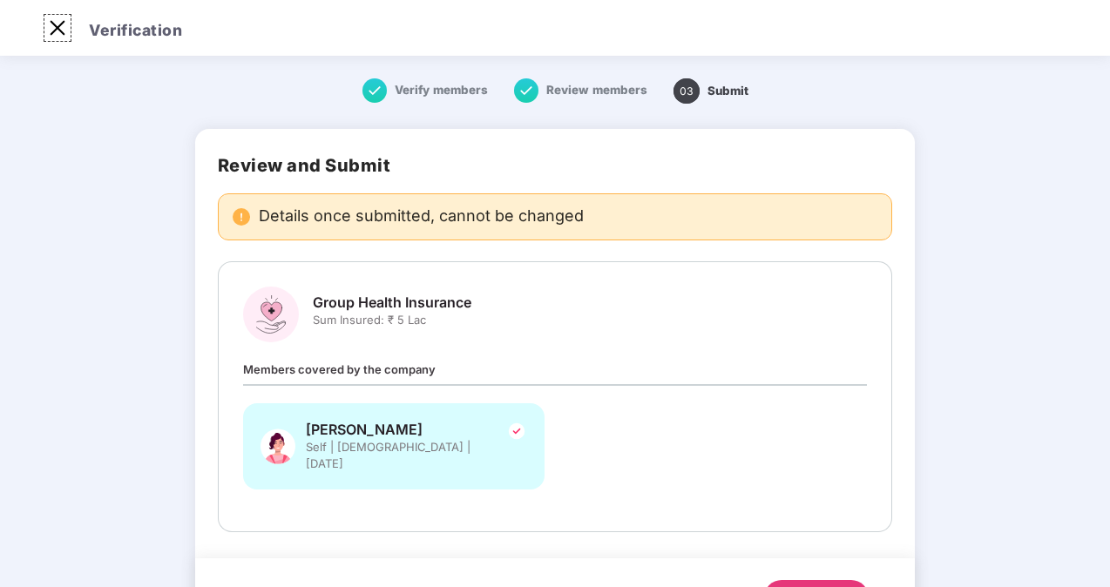
click at [59, 32] on img at bounding box center [58, 28] width 28 height 28
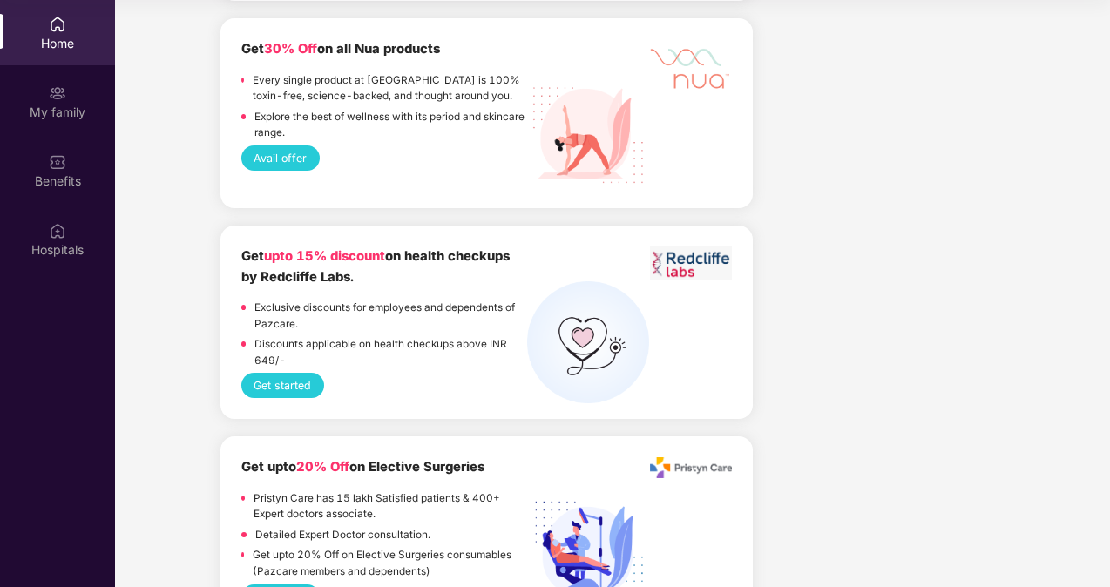
scroll to position [2876, 0]
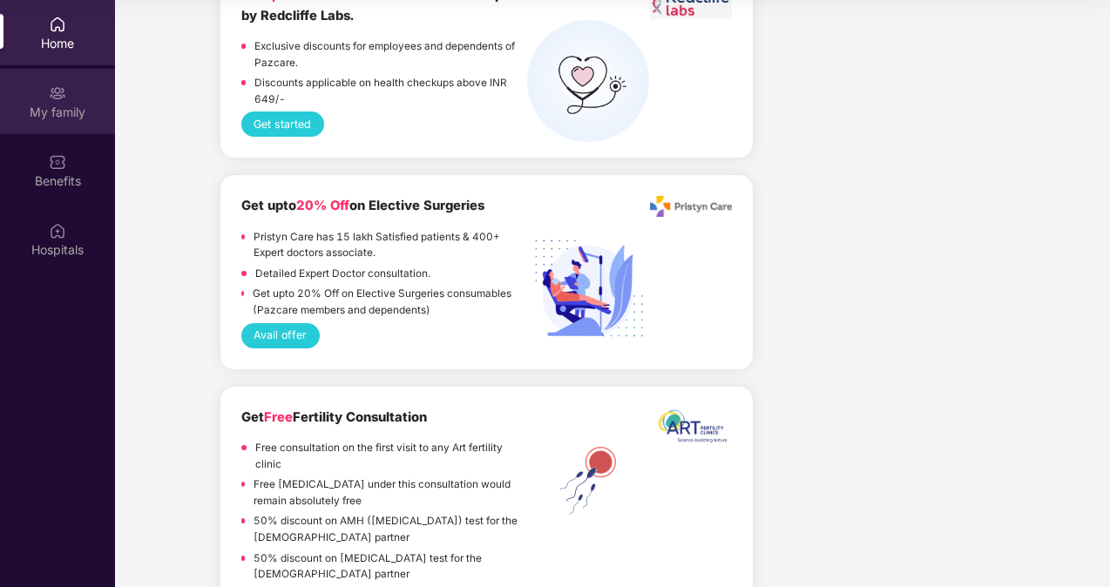
click at [44, 105] on div "My family" at bounding box center [57, 112] width 115 height 17
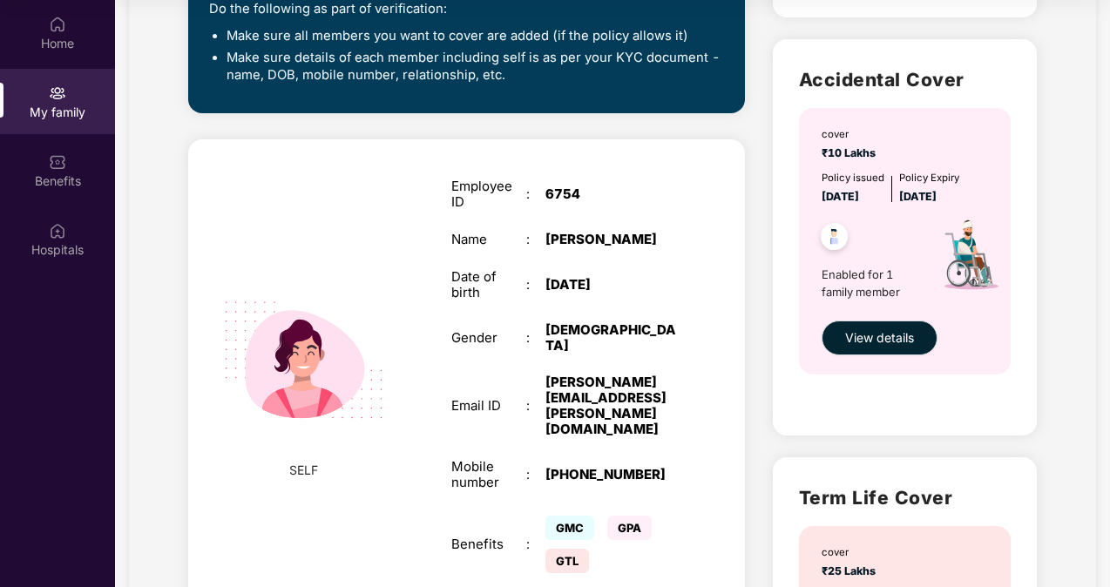
scroll to position [492, 0]
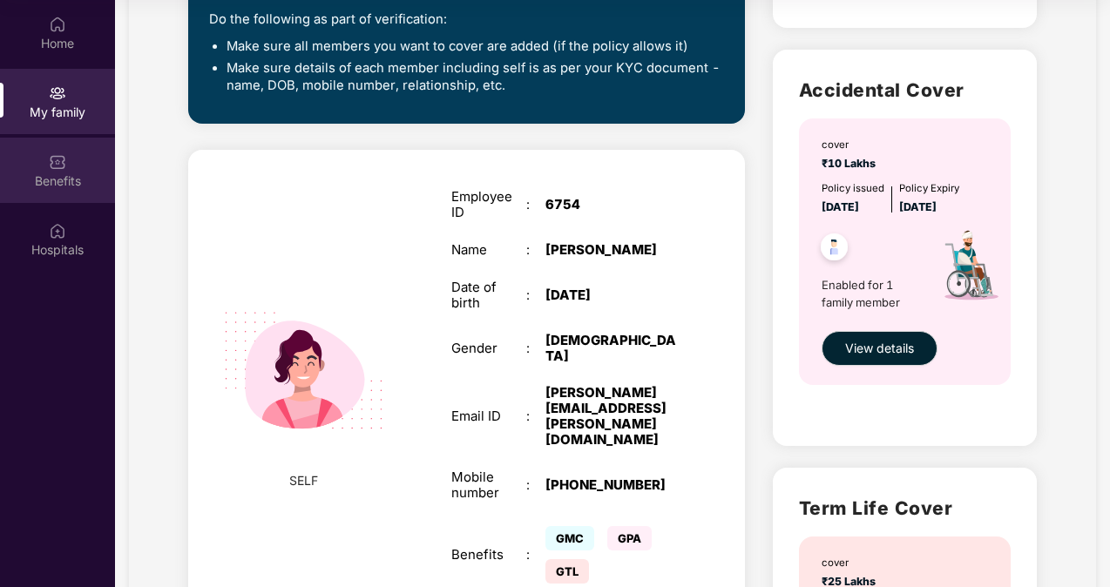
click at [57, 185] on div "Benefits" at bounding box center [57, 181] width 115 height 17
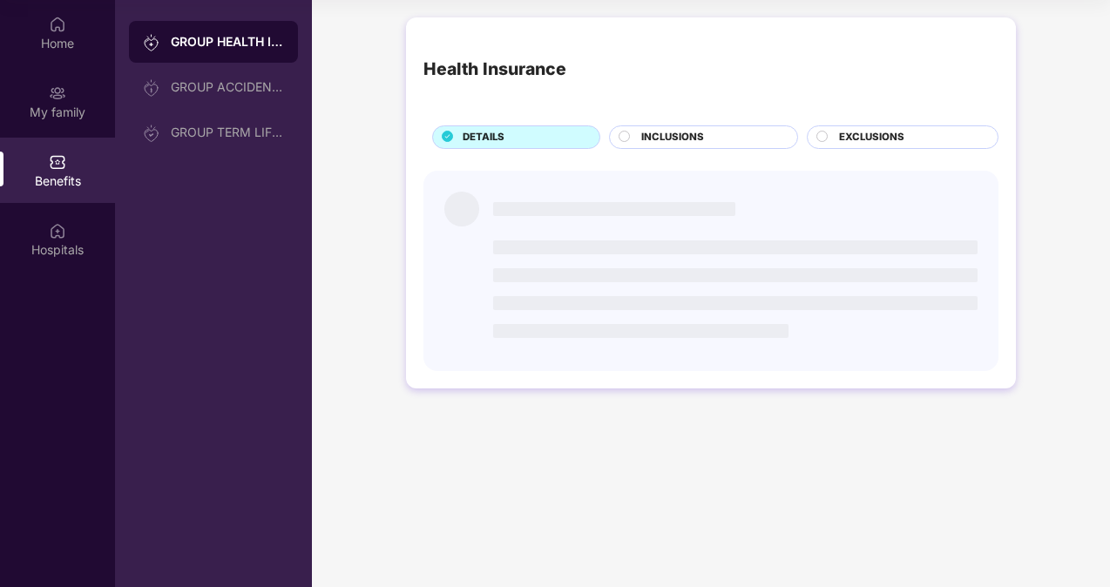
scroll to position [0, 0]
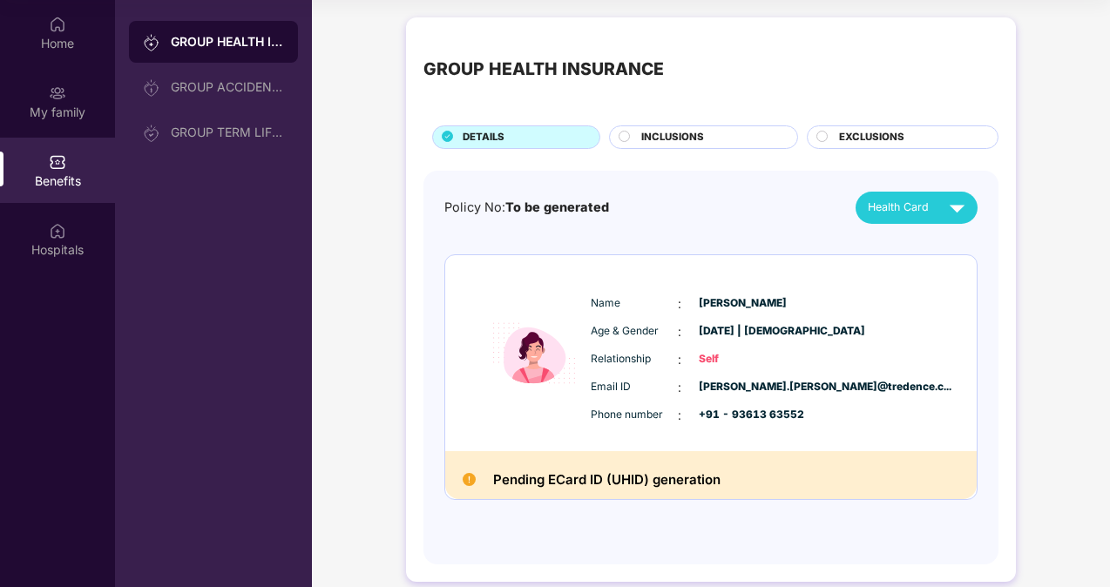
click at [717, 138] on div "INCLUSIONS" at bounding box center [711, 139] width 156 height 18
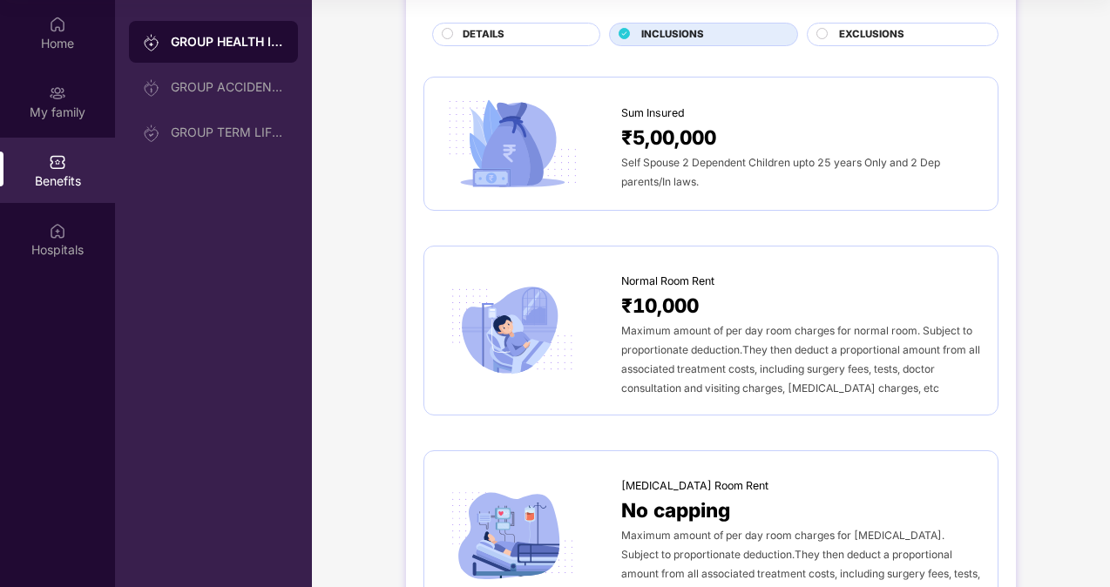
scroll to position [16, 0]
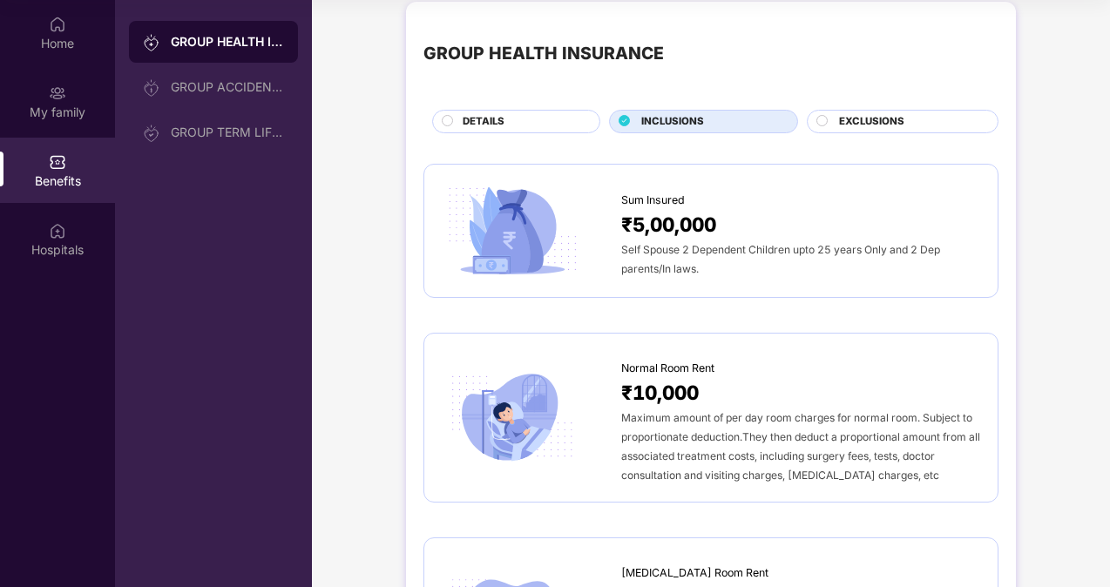
click at [874, 119] on span "EXCLUSIONS" at bounding box center [871, 122] width 65 height 16
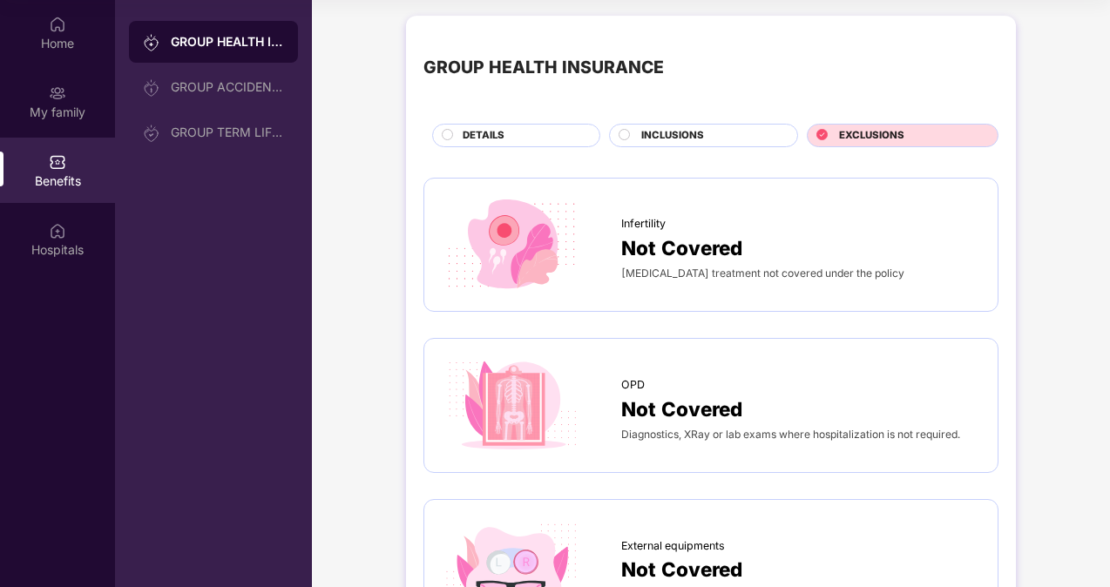
scroll to position [0, 0]
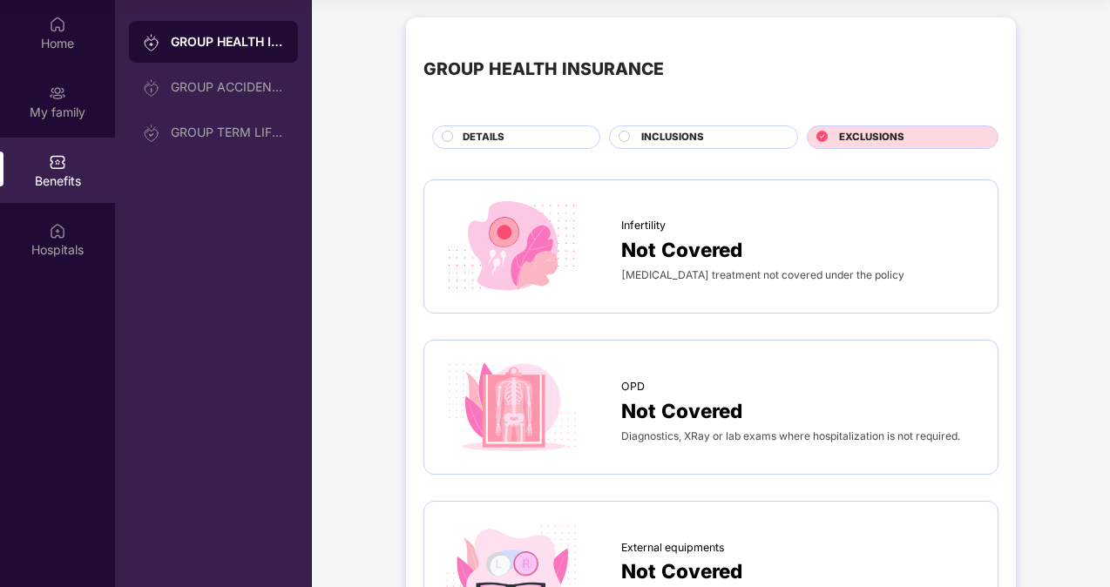
click at [533, 132] on div "DETAILS" at bounding box center [522, 139] width 137 height 18
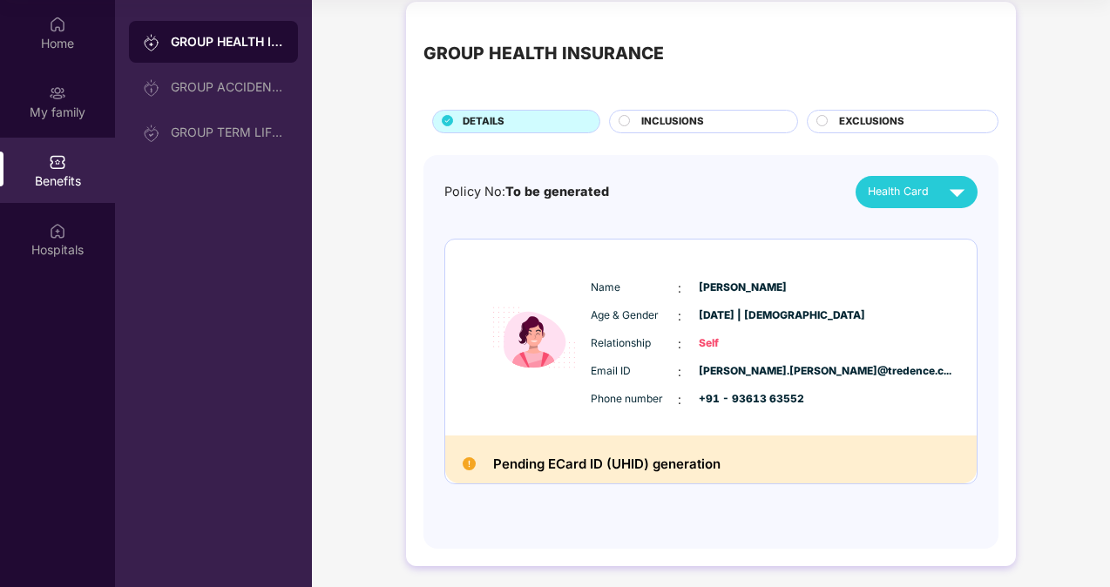
scroll to position [19, 0]
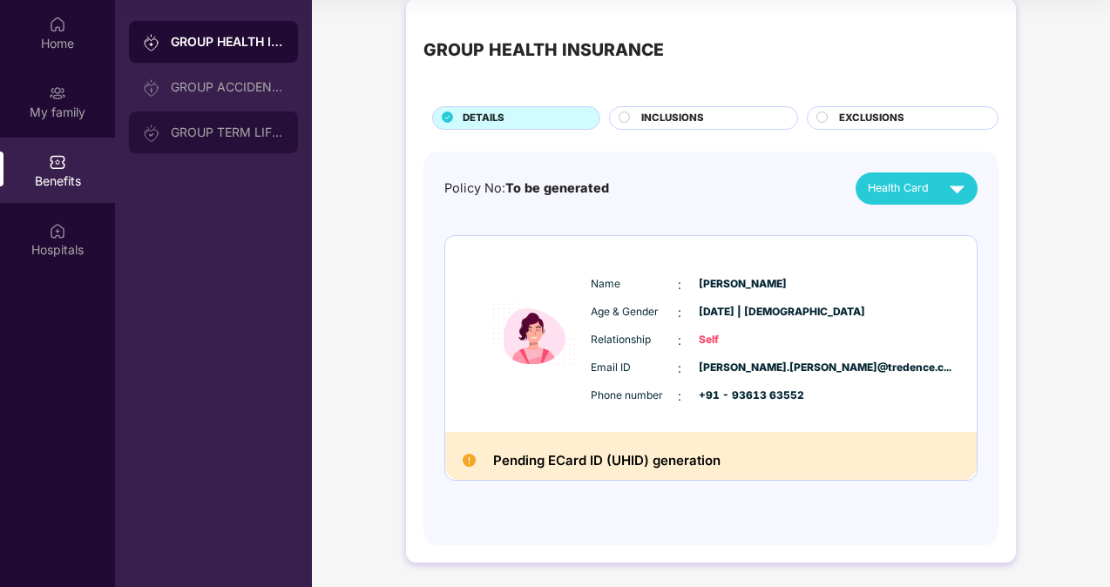
click at [212, 124] on div "GROUP TERM LIFE INSURANCE" at bounding box center [213, 133] width 169 height 42
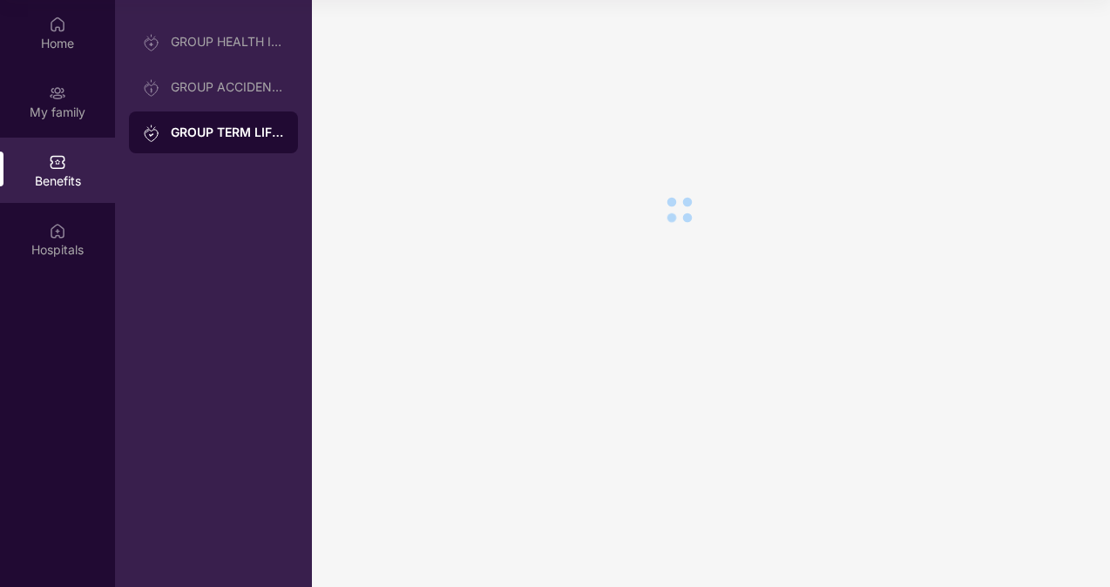
scroll to position [0, 0]
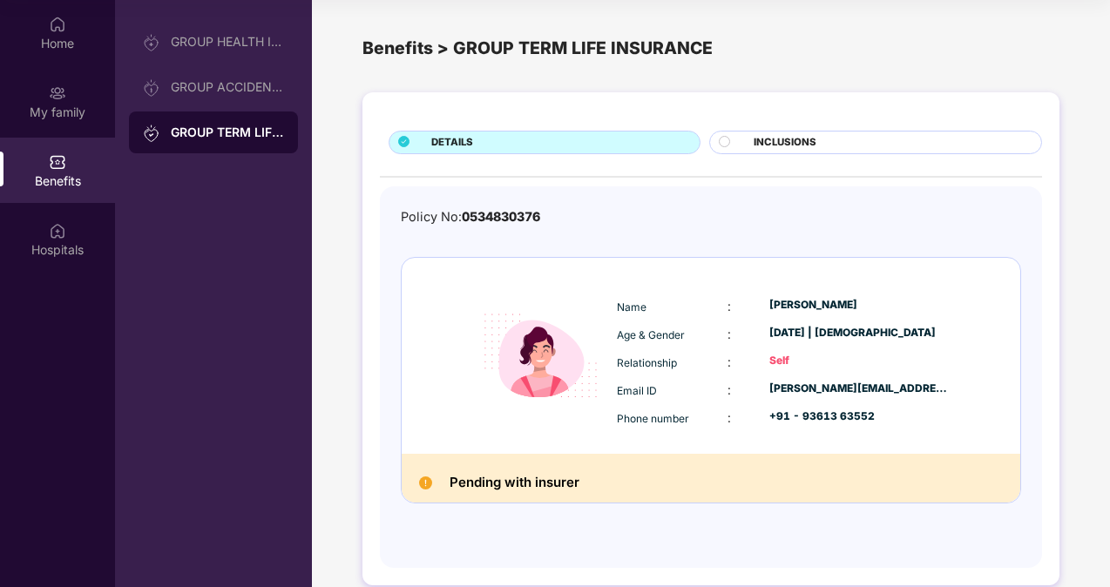
click at [886, 140] on div "INCLUSIONS" at bounding box center [889, 144] width 288 height 18
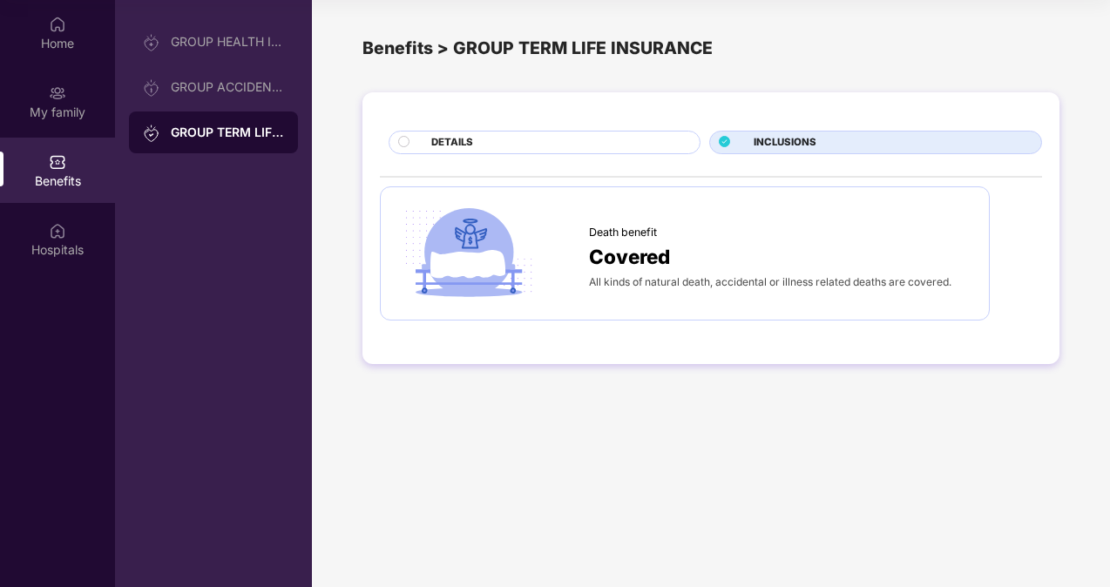
click at [590, 138] on div "DETAILS" at bounding box center [557, 144] width 268 height 18
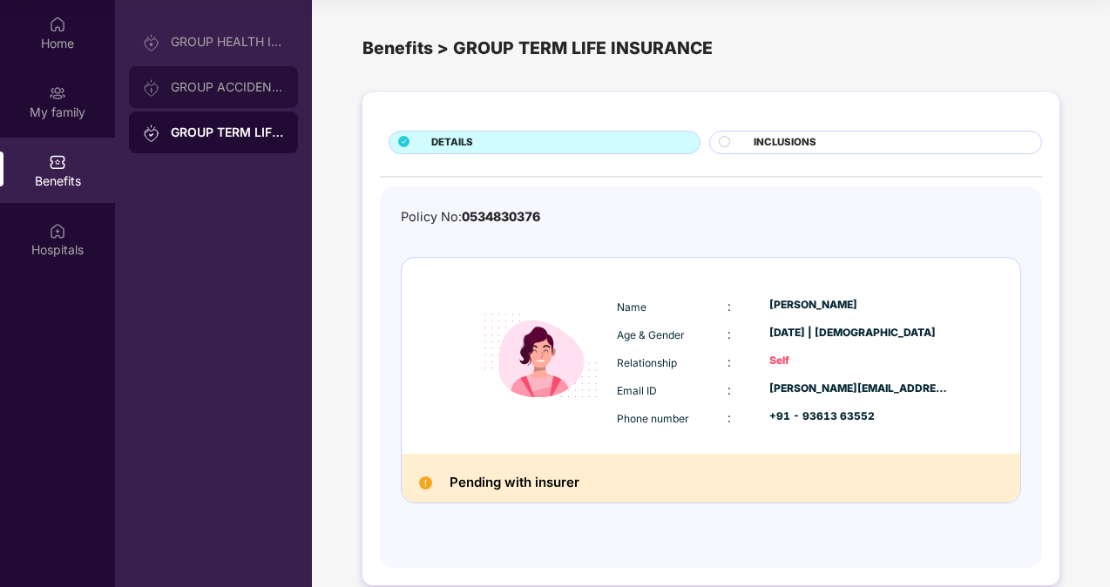
click at [214, 80] on div "GROUP ACCIDENTAL INSURANCE" at bounding box center [227, 87] width 113 height 14
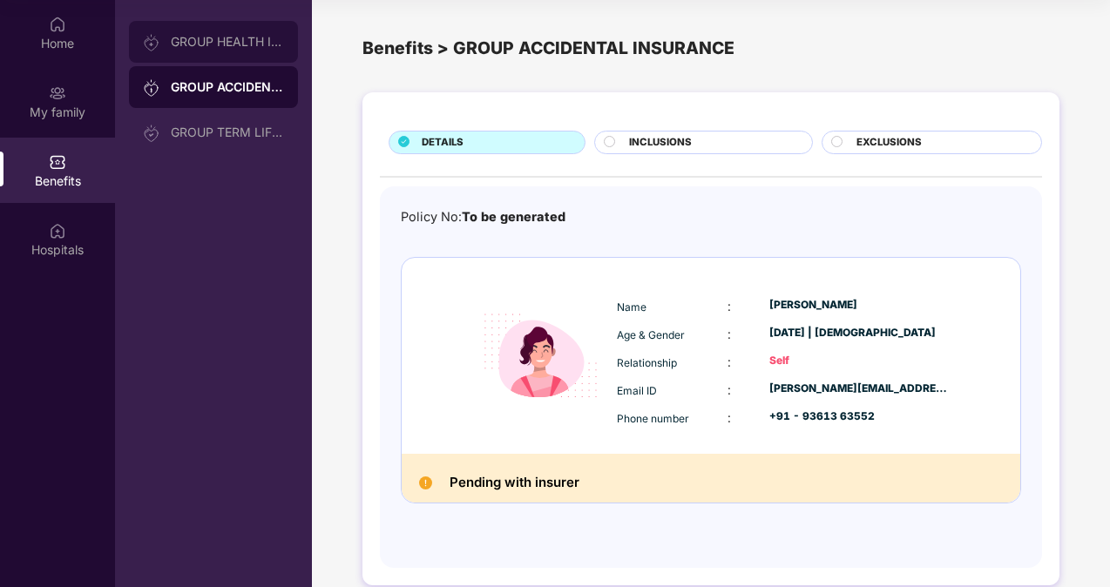
click at [216, 54] on div "GROUP HEALTH INSURANCE" at bounding box center [213, 42] width 169 height 42
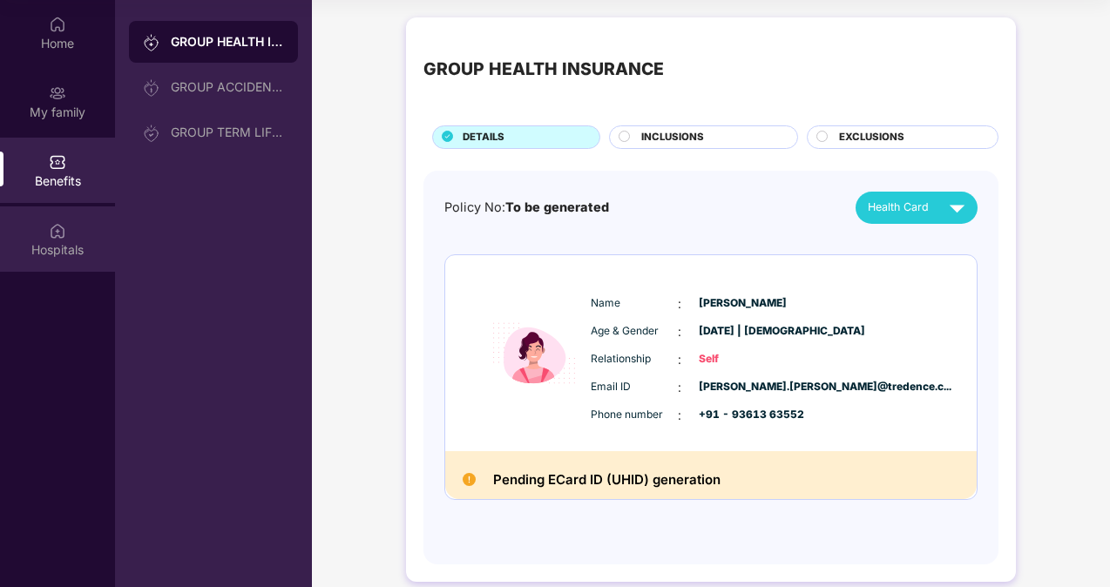
click at [60, 249] on div "Hospitals" at bounding box center [57, 249] width 115 height 17
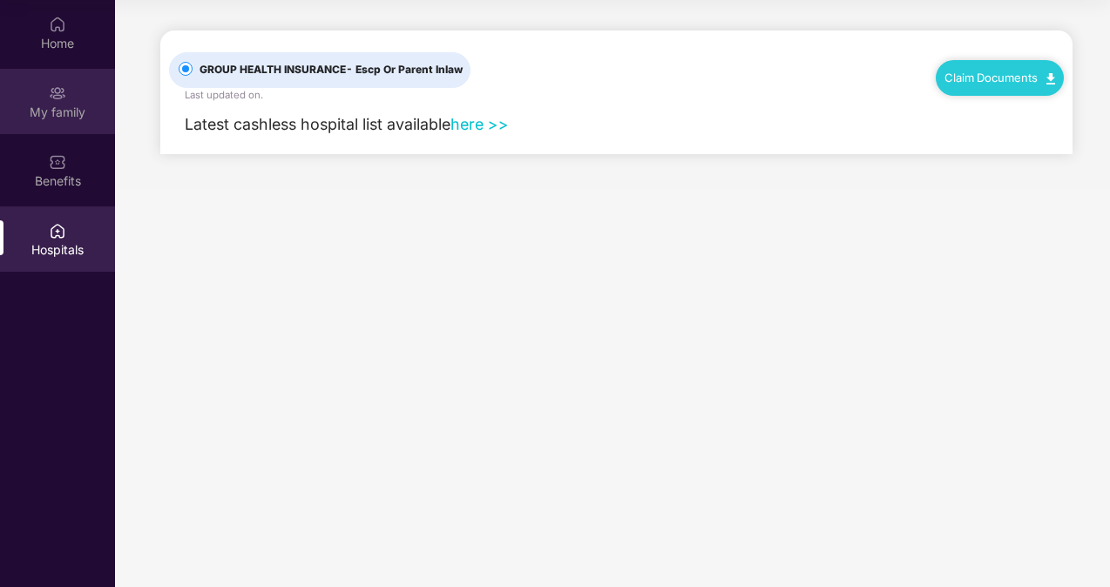
click at [68, 112] on div "My family" at bounding box center [57, 112] width 115 height 17
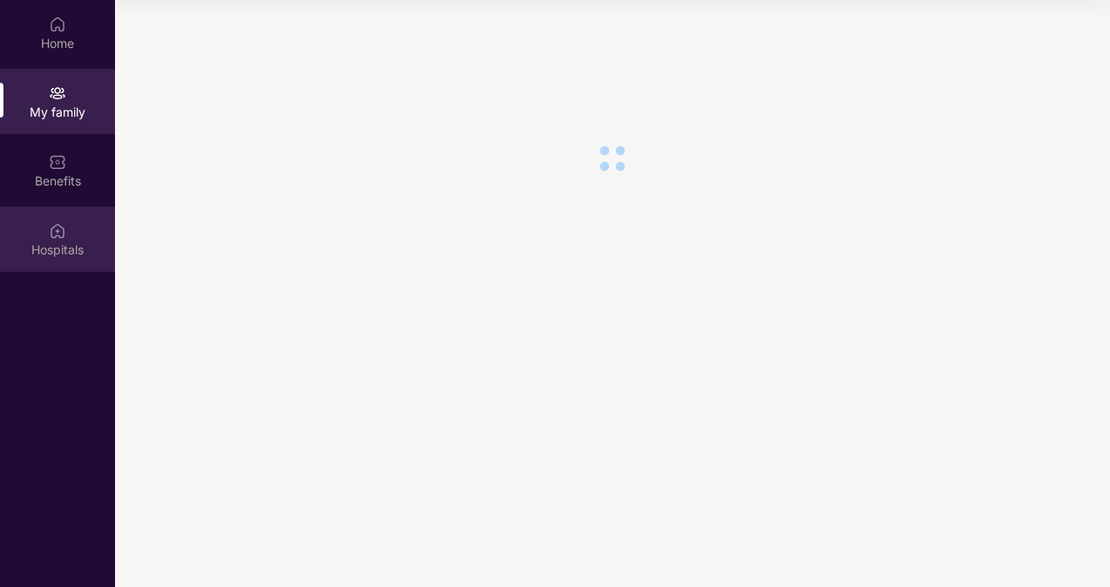
click at [62, 227] on img at bounding box center [57, 230] width 17 height 17
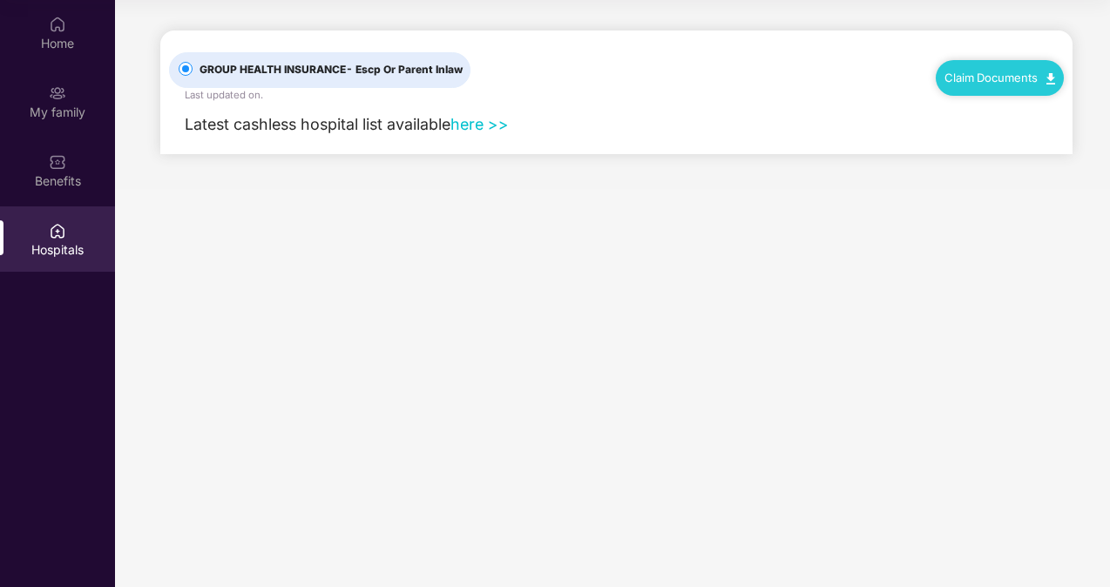
click at [1019, 65] on div "Claim Documents" at bounding box center [1000, 77] width 128 height 35
click at [1018, 66] on div "Claim Documents" at bounding box center [1000, 77] width 128 height 35
click at [1056, 80] on div "Claim Documents" at bounding box center [1000, 77] width 128 height 35
click at [1011, 84] on link "Claim Documents" at bounding box center [1000, 78] width 111 height 14
click at [1011, 87] on div "Claim Form Claim Process" at bounding box center [1007, 125] width 134 height 77
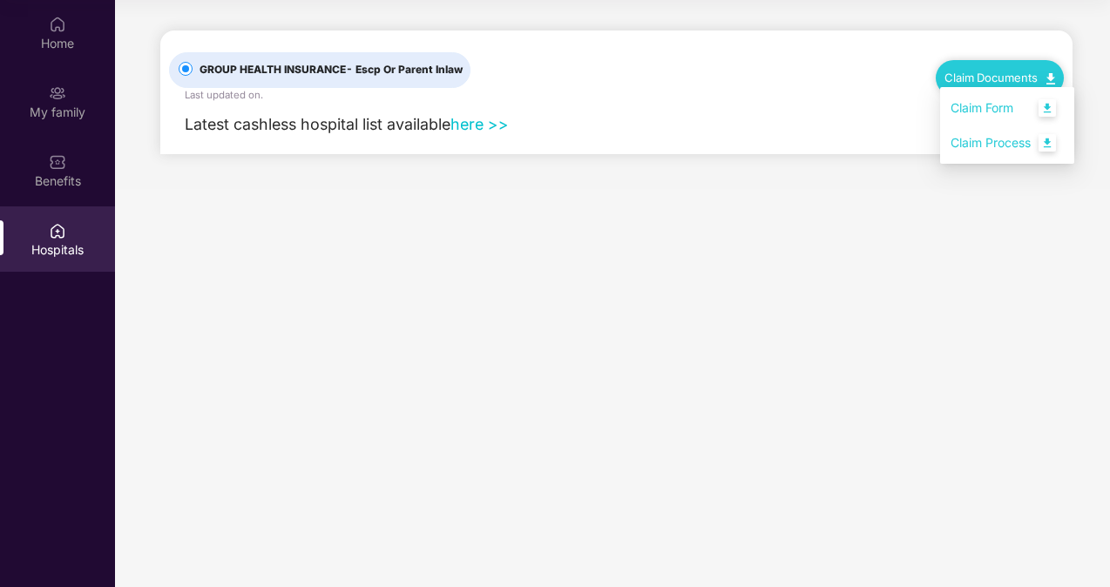
drag, startPoint x: 1011, startPoint y: 84, endPoint x: 976, endPoint y: 81, distance: 35.0
click at [976, 81] on link "Claim Documents" at bounding box center [1000, 78] width 111 height 14
click at [1057, 78] on div "Claim Documents" at bounding box center [1000, 77] width 128 height 35
click at [1049, 77] on img at bounding box center [1051, 78] width 9 height 11
click at [1046, 145] on link "Claim Process" at bounding box center [1007, 143] width 113 height 37
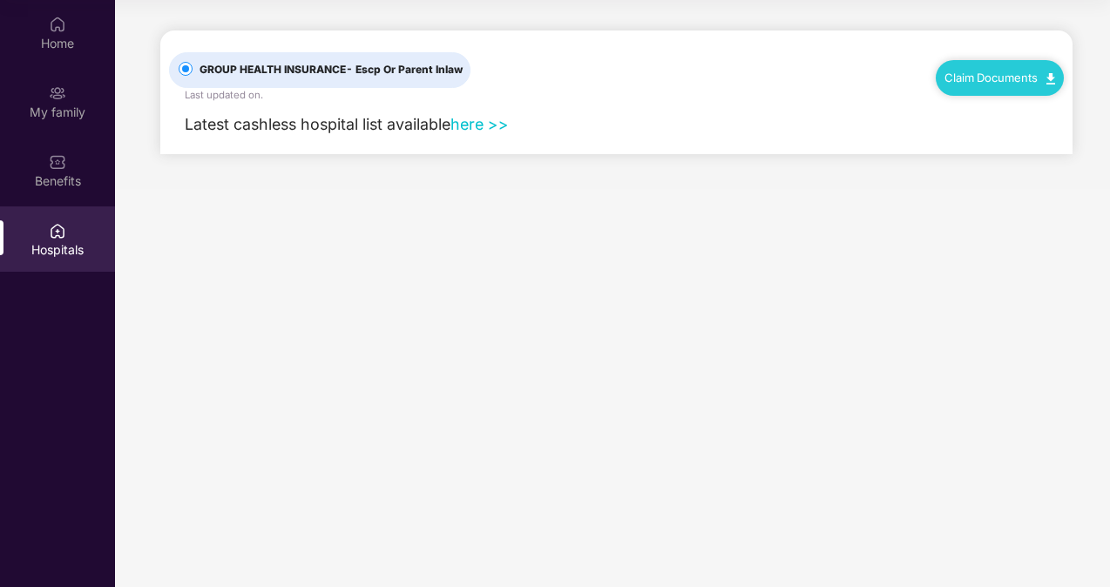
click at [1053, 82] on img at bounding box center [1051, 78] width 9 height 11
click at [1049, 146] on link "Claim Process" at bounding box center [1007, 143] width 113 height 37
